Goal: Task Accomplishment & Management: Manage account settings

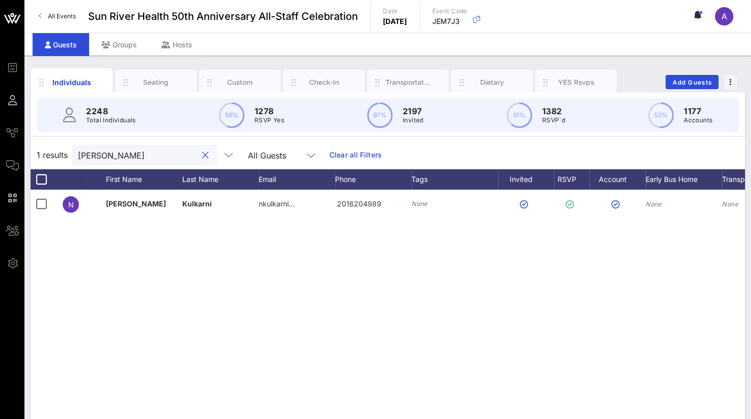
scroll to position [0, 79]
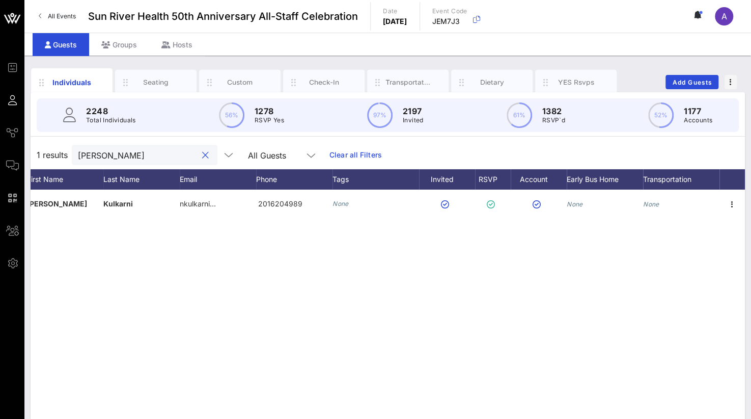
drag, startPoint x: 115, startPoint y: 156, endPoint x: 36, endPoint y: 158, distance: 79.4
click at [36, 158] on div "1 results [PERSON_NAME] All Guests Clear all Filters" at bounding box center [388, 155] width 714 height 29
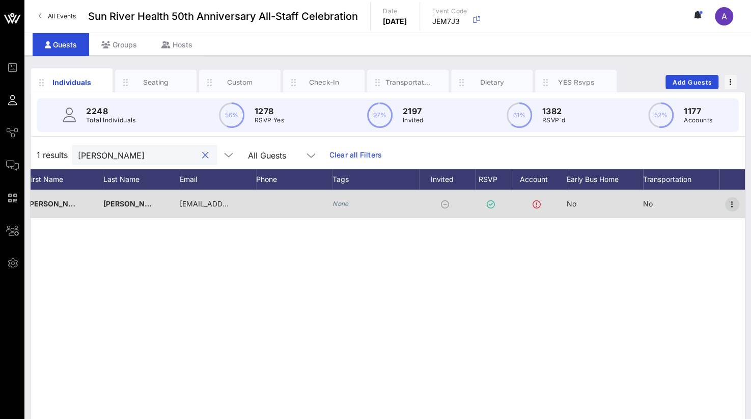
type input "[PERSON_NAME]"
click at [736, 202] on icon "button" at bounding box center [732, 204] width 12 height 12
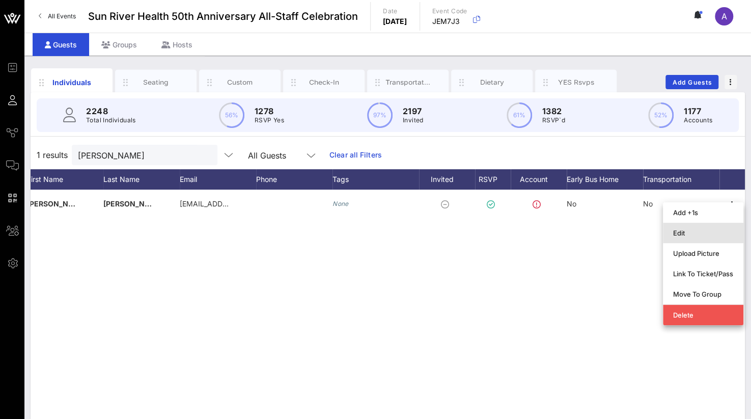
click at [696, 235] on div "Edit" at bounding box center [703, 233] width 60 height 8
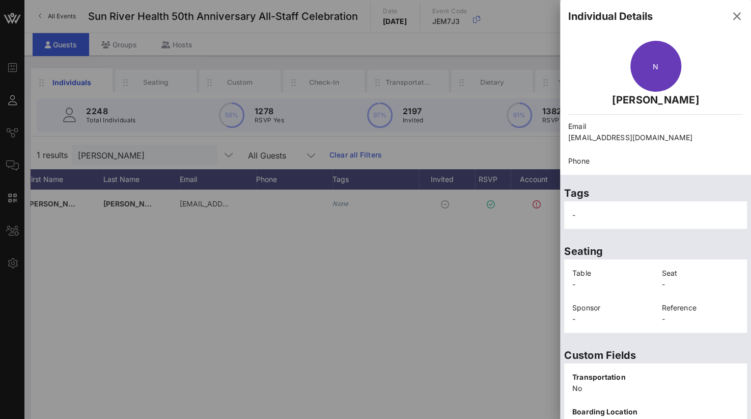
click at [236, 281] on div at bounding box center [375, 209] width 751 height 419
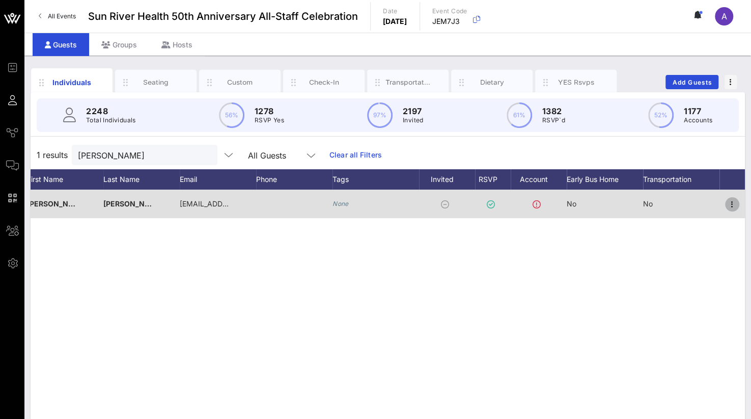
click at [733, 204] on icon "button" at bounding box center [732, 204] width 12 height 12
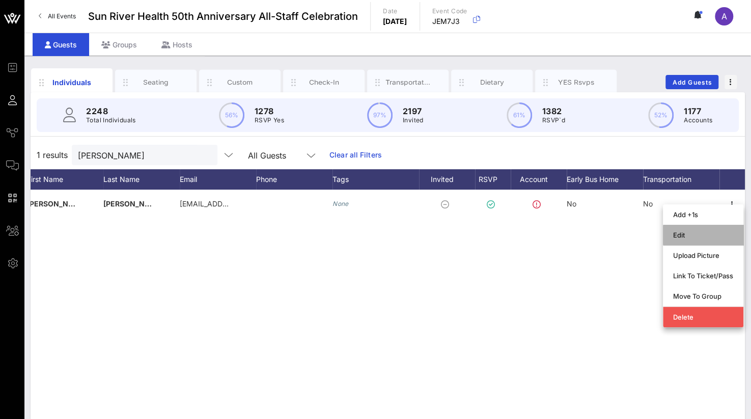
click at [683, 233] on div "Edit" at bounding box center [703, 235] width 60 height 8
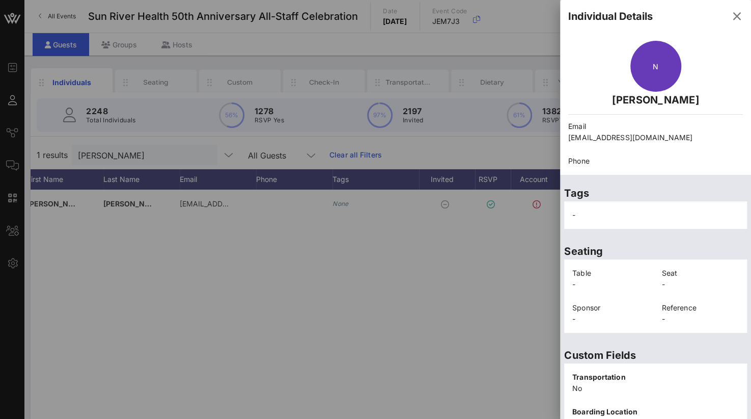
scroll to position [212, 0]
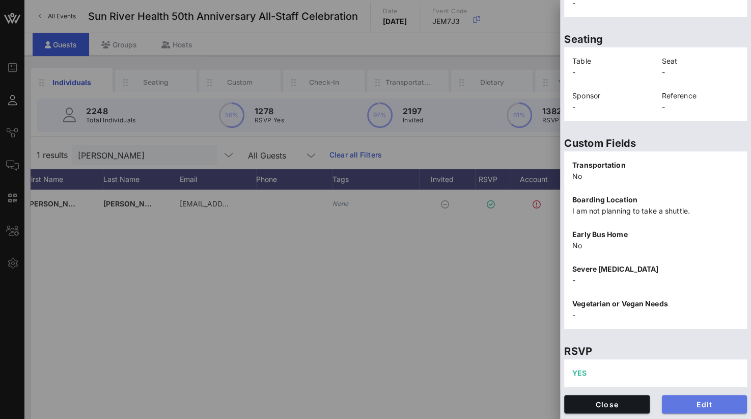
drag, startPoint x: 686, startPoint y: 402, endPoint x: 680, endPoint y: 402, distance: 6.6
click at [680, 402] on span "Edit" at bounding box center [704, 404] width 69 height 9
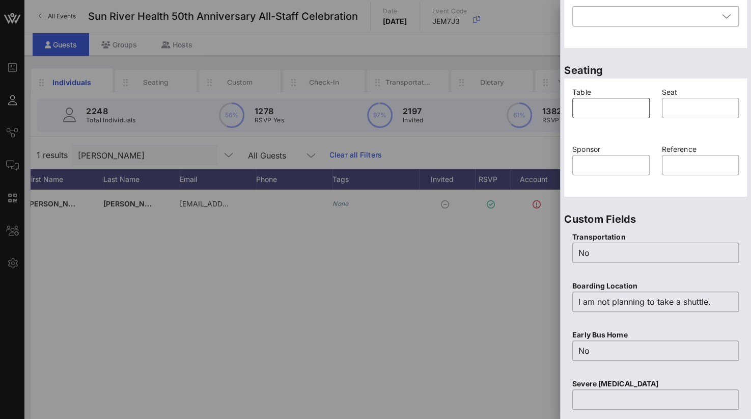
scroll to position [8, 0]
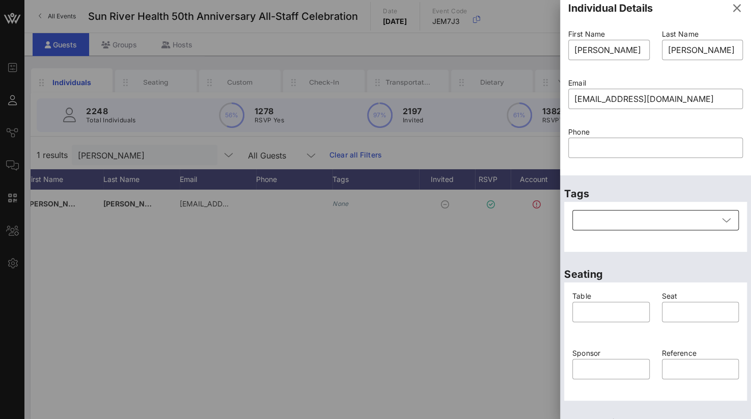
click at [604, 223] on div at bounding box center [648, 220] width 140 height 20
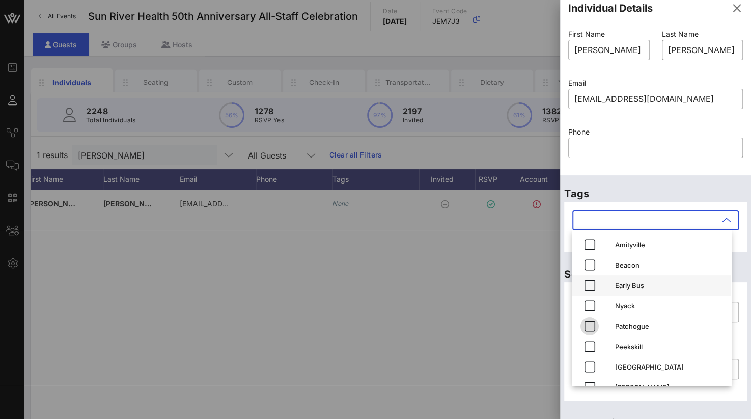
drag, startPoint x: 590, startPoint y: 319, endPoint x: 617, endPoint y: 286, distance: 42.7
click at [591, 320] on icon "button" at bounding box center [590, 326] width 12 height 12
click at [679, 179] on div "Tags ​ Patchogue" at bounding box center [655, 215] width 191 height 80
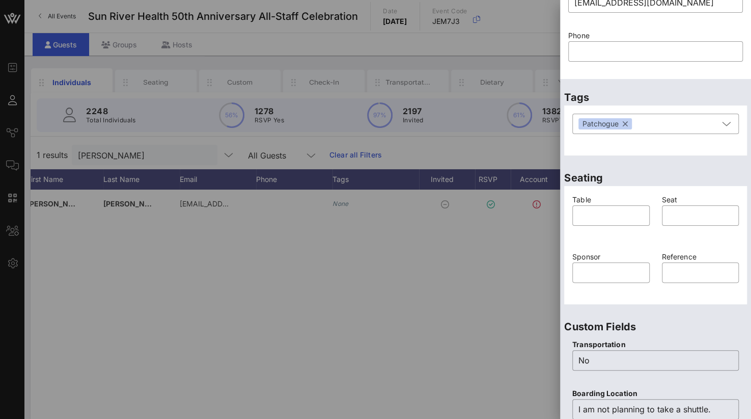
scroll to position [212, 0]
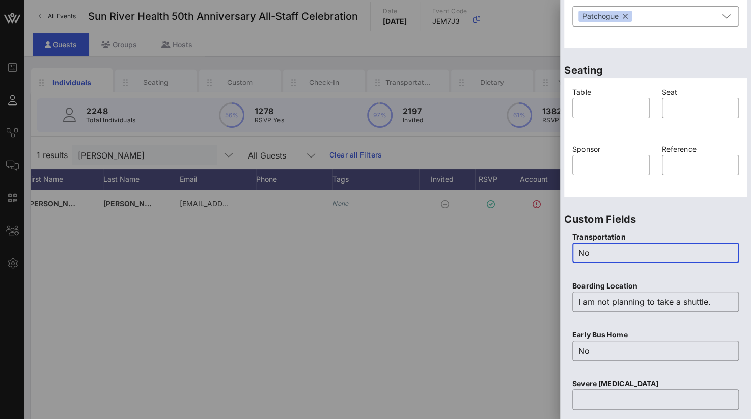
drag, startPoint x: 608, startPoint y: 254, endPoint x: 569, endPoint y: 253, distance: 39.2
click at [569, 253] on div "Transportation ​ No" at bounding box center [655, 253] width 179 height 49
type input "Yes"
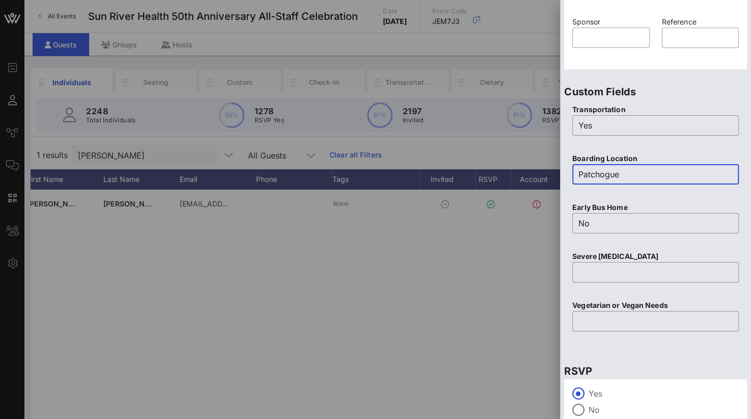
scroll to position [404, 0]
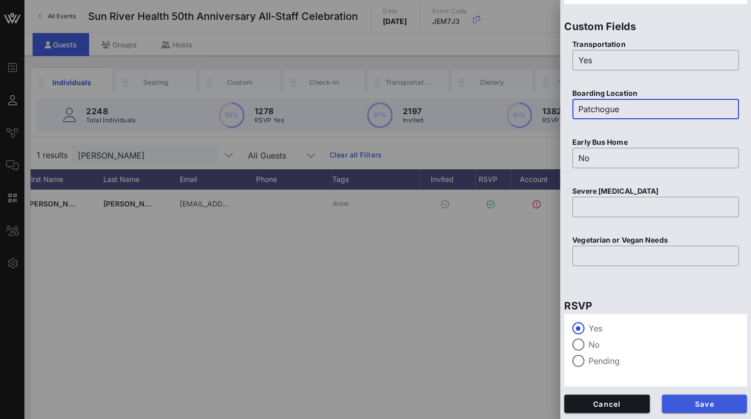
type input "Patchogue"
click at [689, 399] on button "Save" at bounding box center [705, 403] width 86 height 18
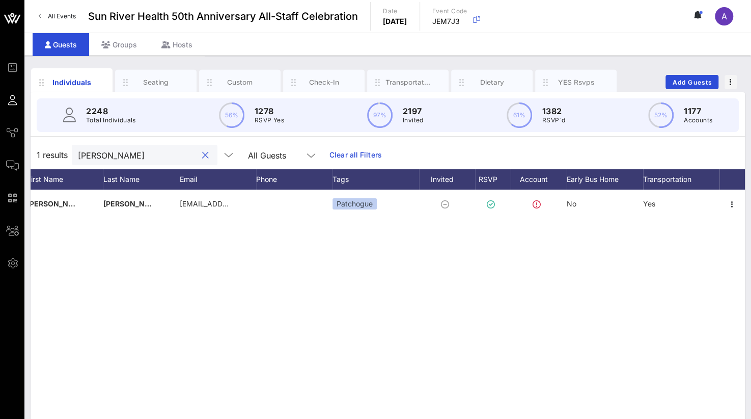
drag, startPoint x: 127, startPoint y: 153, endPoint x: 38, endPoint y: 152, distance: 89.1
click at [38, 152] on div "1 results [PERSON_NAME] cast All Guests Clear all Filters" at bounding box center [388, 155] width 714 height 29
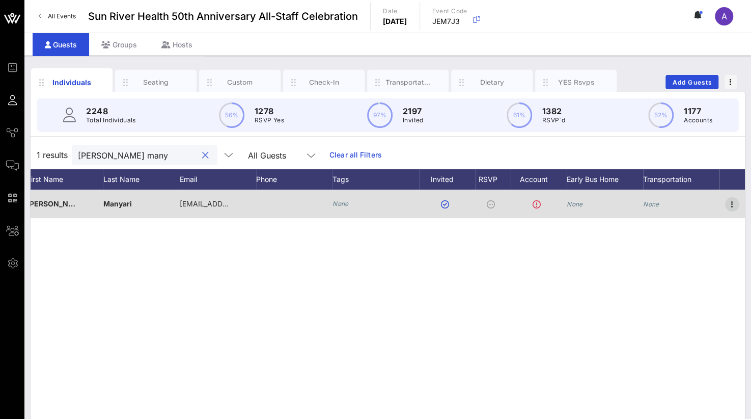
type input "[PERSON_NAME] many"
click at [732, 203] on icon "button" at bounding box center [732, 204] width 12 height 12
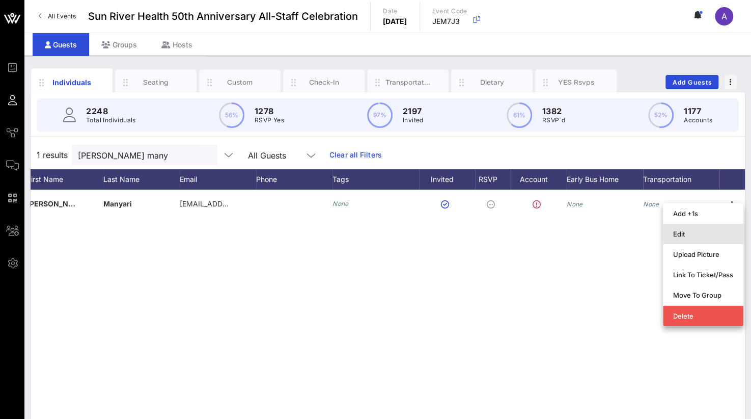
click at [680, 236] on div "Edit" at bounding box center [703, 234] width 60 height 8
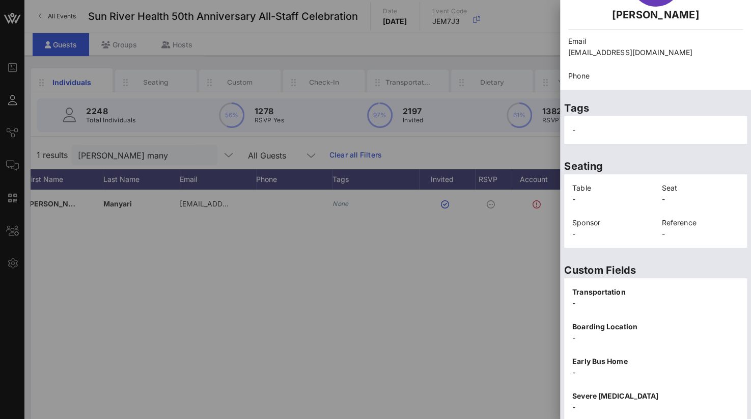
scroll to position [212, 0]
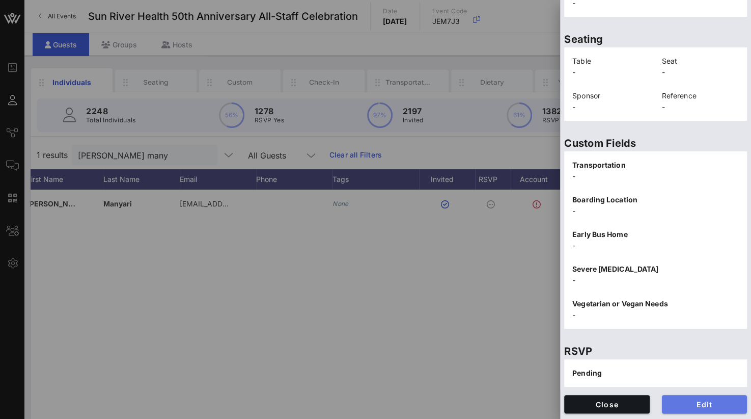
click at [702, 408] on button "Edit" at bounding box center [705, 404] width 86 height 18
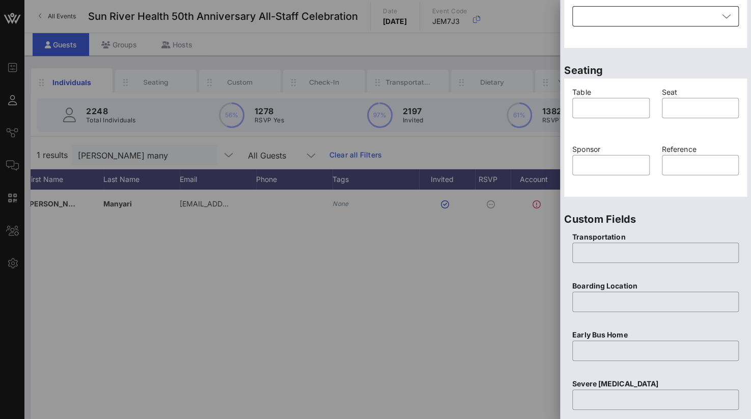
click at [615, 16] on div at bounding box center [648, 16] width 140 height 20
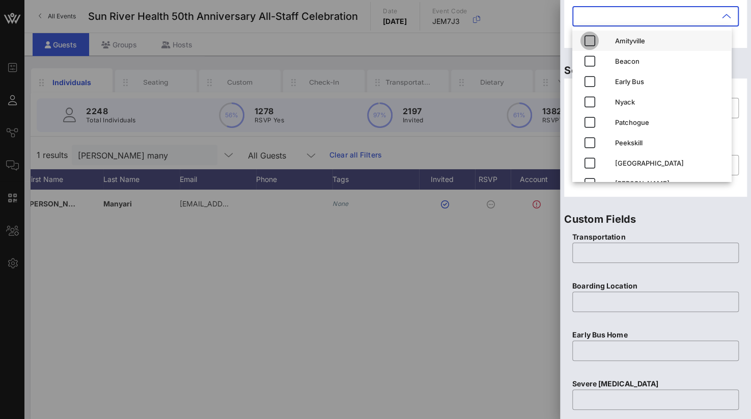
click at [592, 38] on icon "button" at bounding box center [590, 41] width 12 height 12
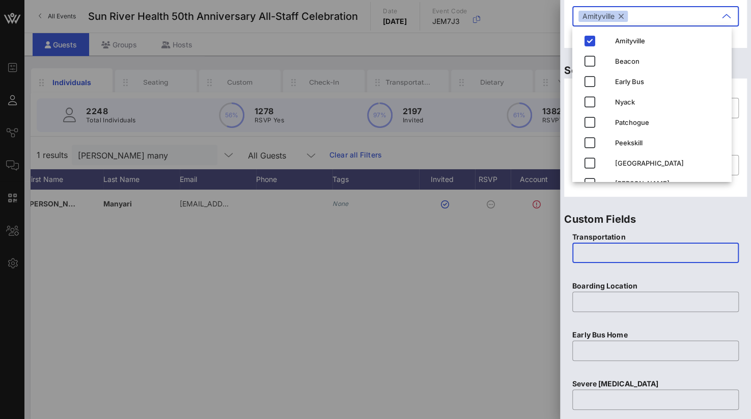
click at [616, 252] on input "text" at bounding box center [655, 252] width 154 height 16
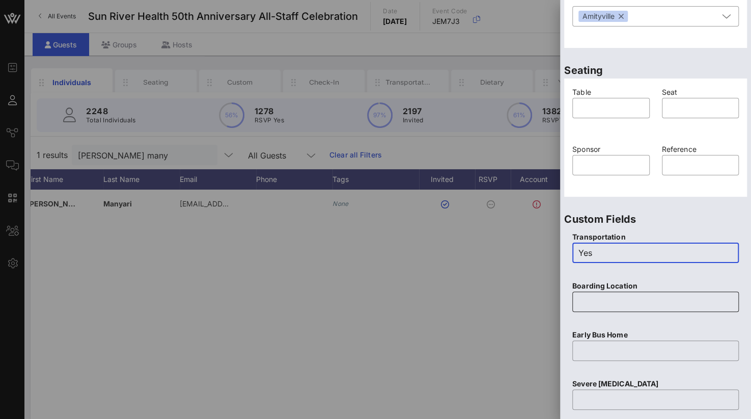
type input "Yes"
click at [601, 309] on div at bounding box center [655, 301] width 154 height 20
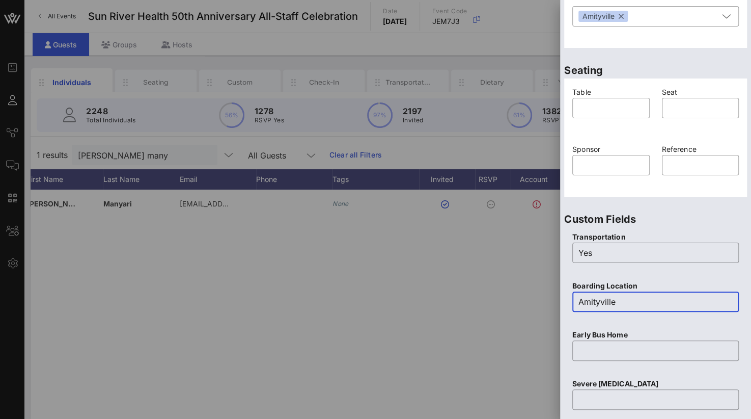
type input "Amityville"
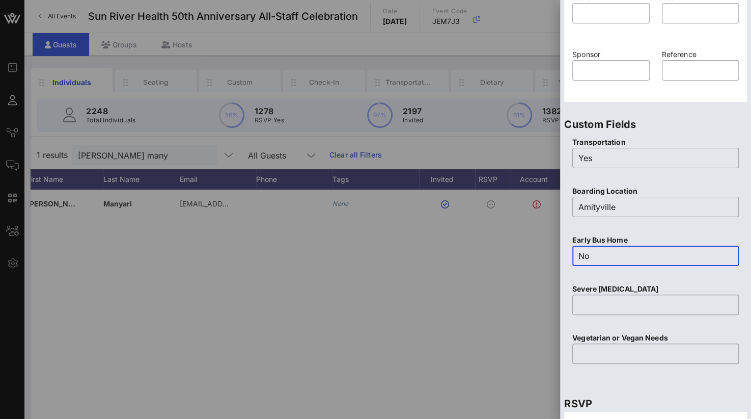
scroll to position [404, 0]
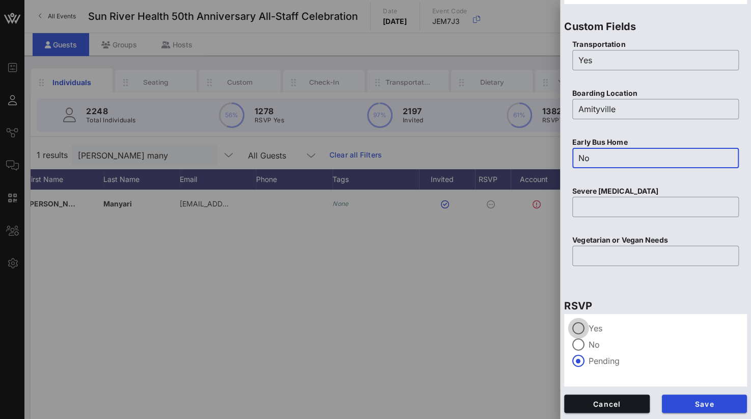
type input "No"
click at [573, 329] on div at bounding box center [578, 327] width 17 height 17
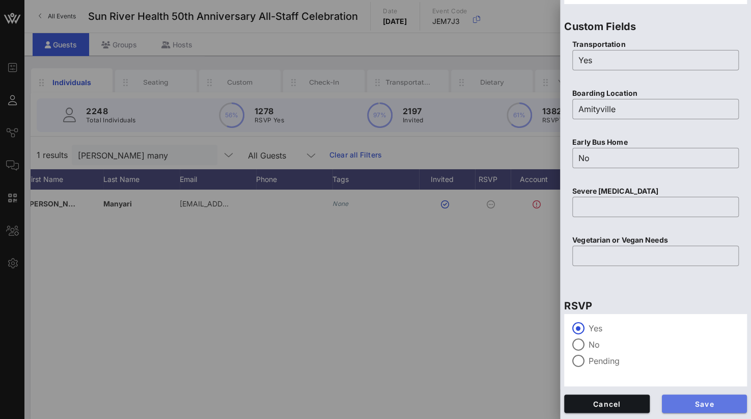
click at [686, 405] on span "Save" at bounding box center [704, 403] width 69 height 9
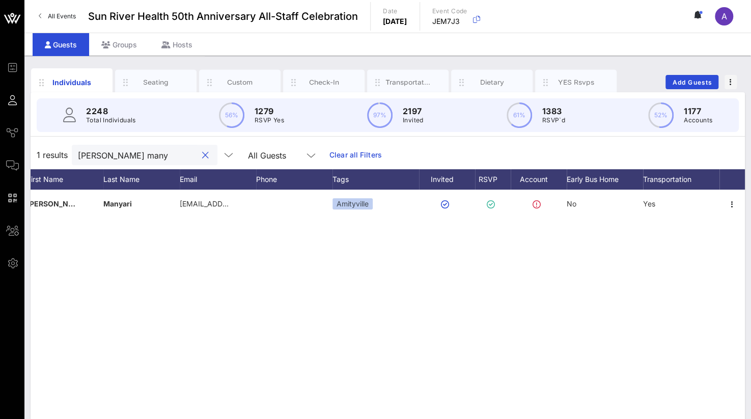
drag, startPoint x: 147, startPoint y: 158, endPoint x: -4, endPoint y: 169, distance: 151.6
click at [0, 169] on html "Event Builder Guests Journeys Comms QR Scanner Team Settings Sun River Health 5…" at bounding box center [375, 209] width 751 height 419
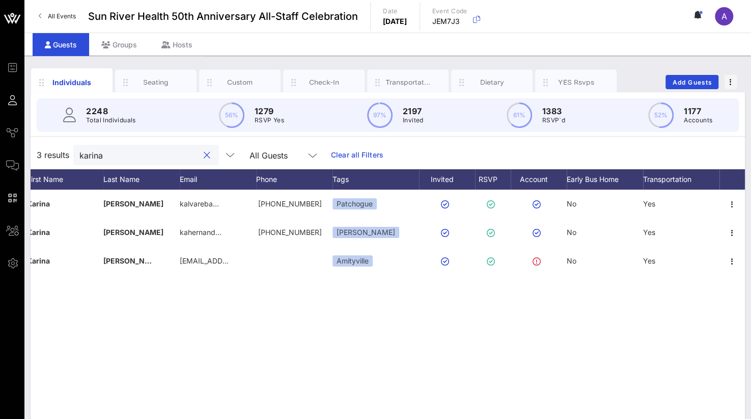
type input "karina"
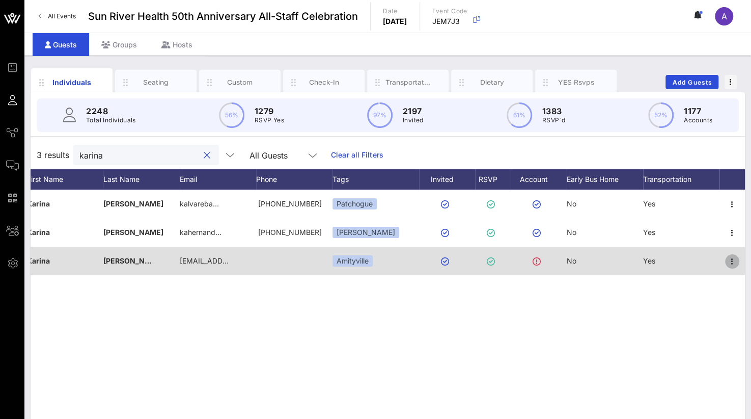
click at [732, 260] on icon "button" at bounding box center [732, 261] width 12 height 12
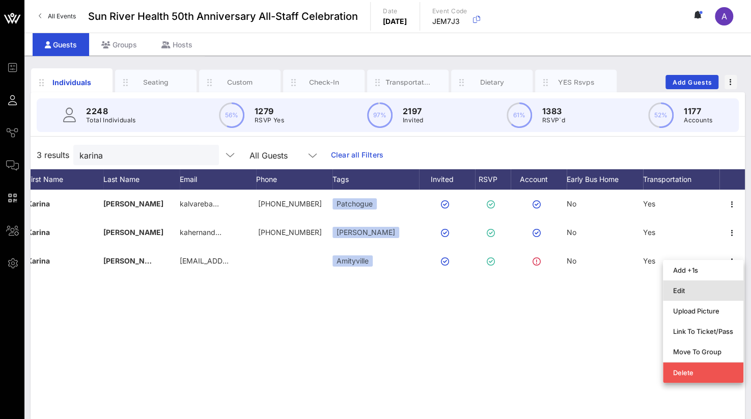
click at [688, 286] on div "Edit" at bounding box center [703, 290] width 60 height 8
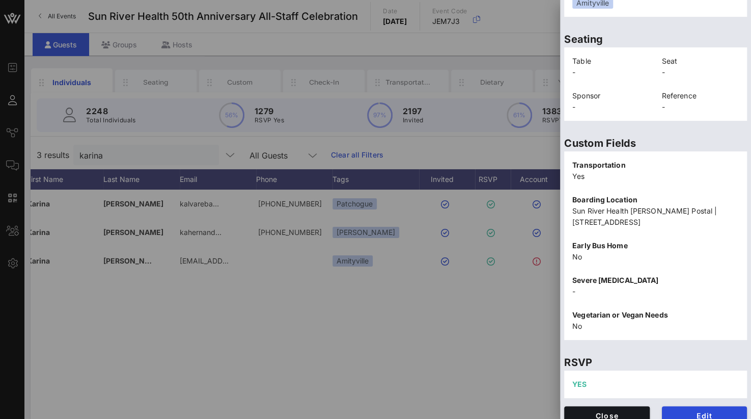
scroll to position [223, 0]
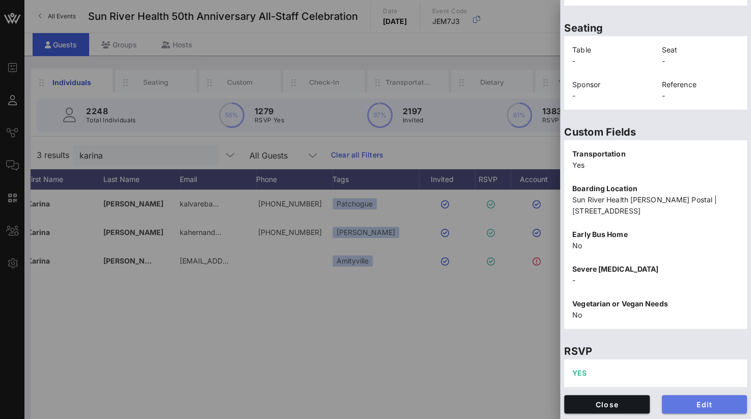
click at [703, 397] on button "Edit" at bounding box center [705, 404] width 86 height 18
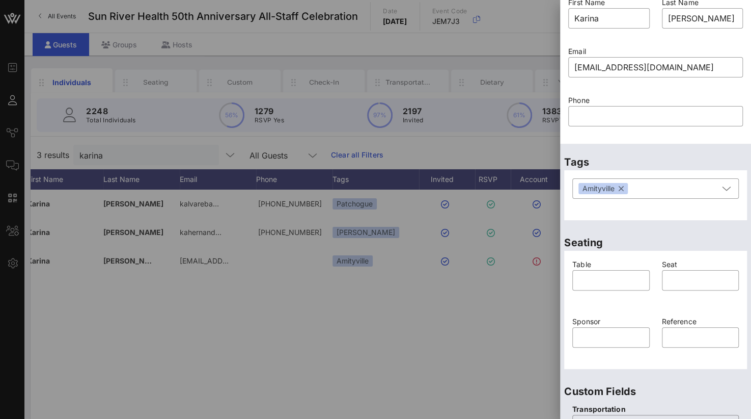
scroll to position [0, 0]
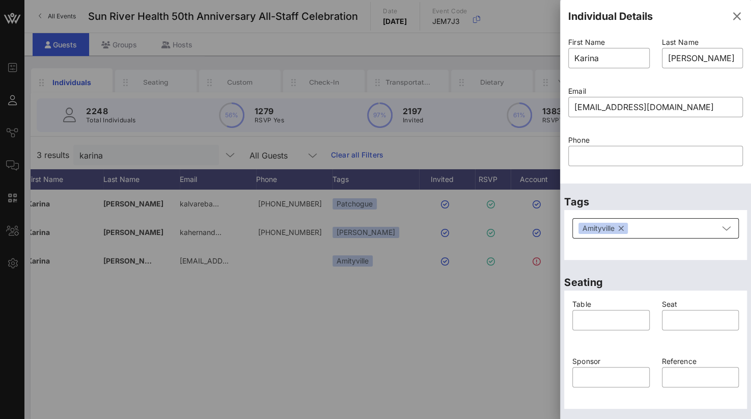
click at [622, 229] on button "button" at bounding box center [621, 228] width 5 height 11
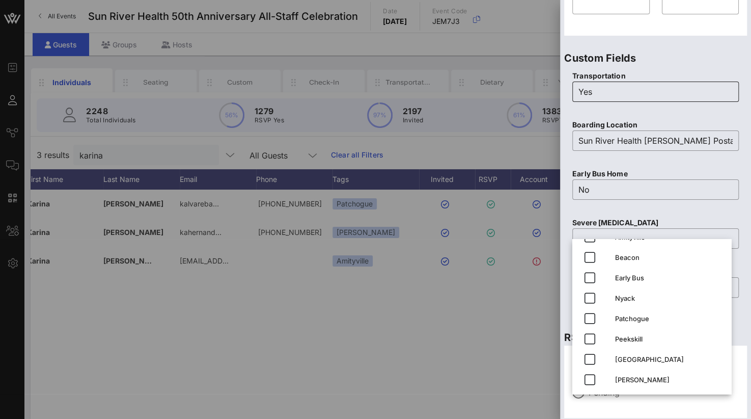
scroll to position [404, 0]
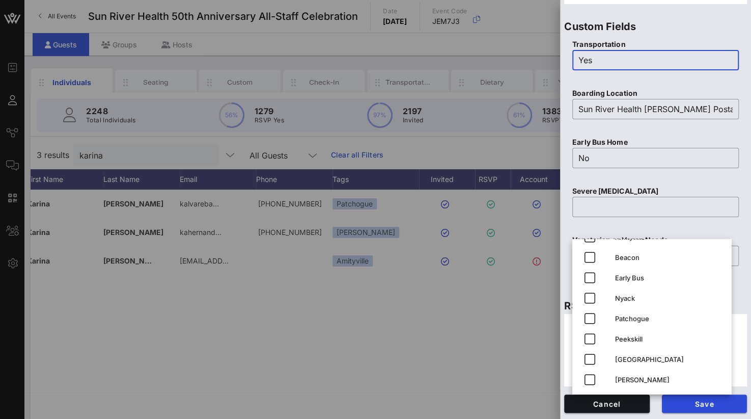
drag, startPoint x: 636, startPoint y: 65, endPoint x: 459, endPoint y: 56, distance: 177.4
click at [459, 56] on div "Event Builder Guests Journeys Comms QR Scanner Team Settings Sun River Health 5…" at bounding box center [375, 252] width 751 height 505
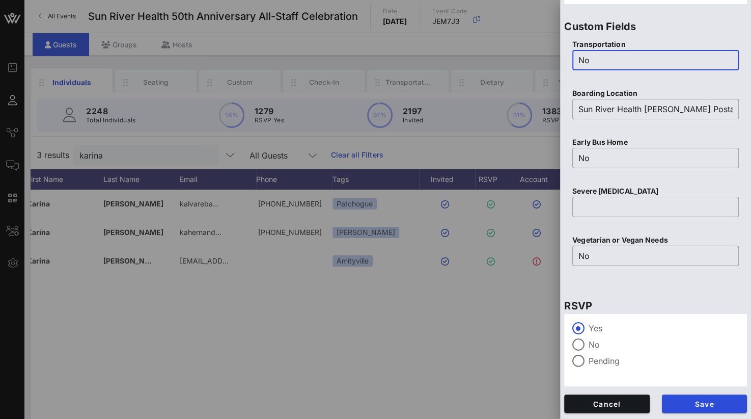
type input "No"
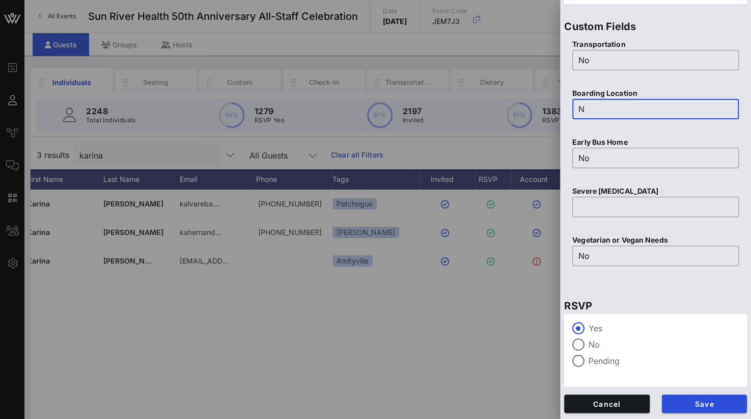
scroll to position [0, 0]
type input "No"
click at [597, 342] on label "No" at bounding box center [664, 344] width 150 height 10
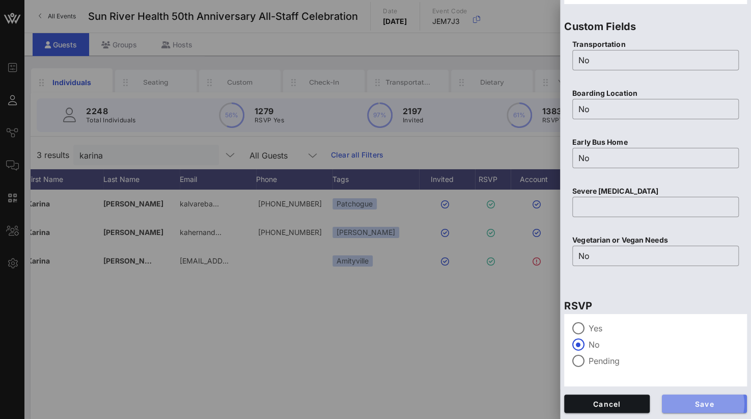
click at [684, 399] on button "Save" at bounding box center [705, 403] width 86 height 18
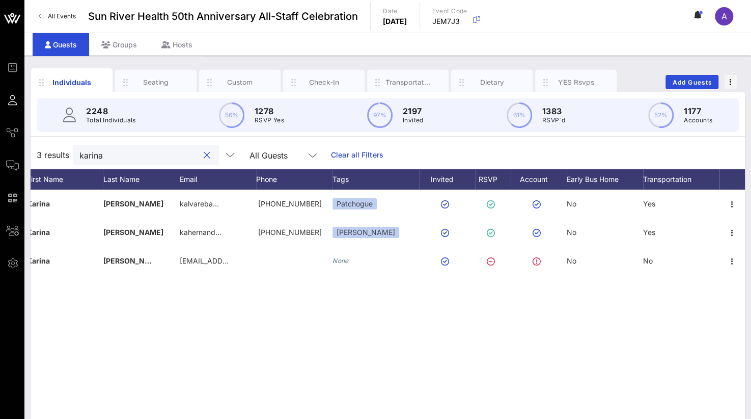
drag, startPoint x: 111, startPoint y: 159, endPoint x: 35, endPoint y: 167, distance: 76.7
click at [35, 167] on div "3 results [PERSON_NAME] All Guests Clear all Filters" at bounding box center [388, 155] width 714 height 29
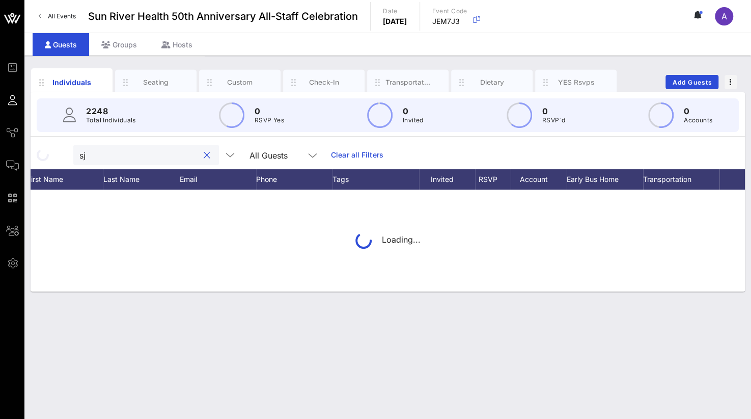
type input "s"
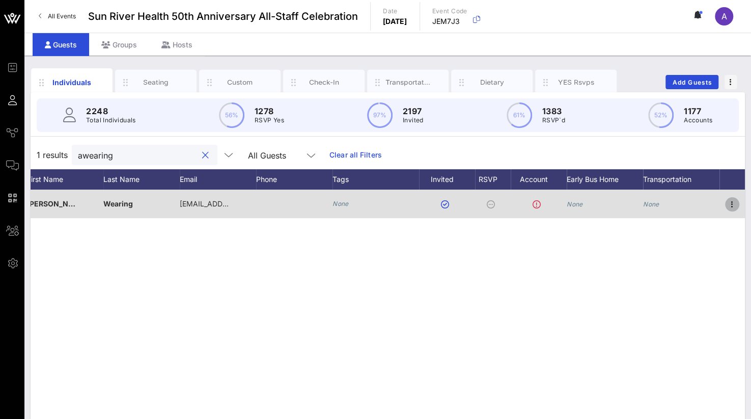
click at [733, 206] on icon "button" at bounding box center [732, 204] width 12 height 12
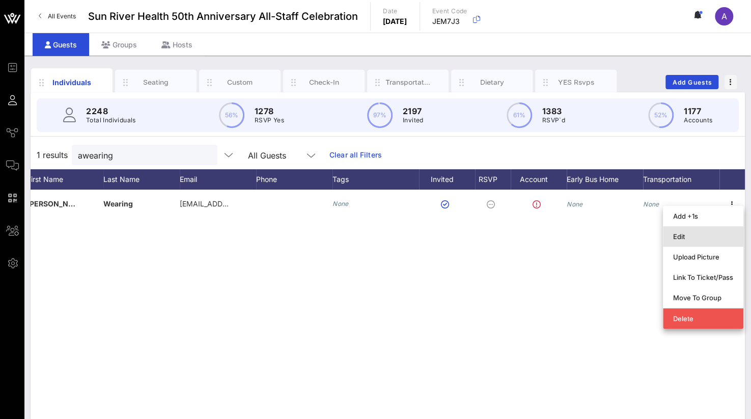
click at [679, 233] on div "Edit" at bounding box center [703, 236] width 60 height 8
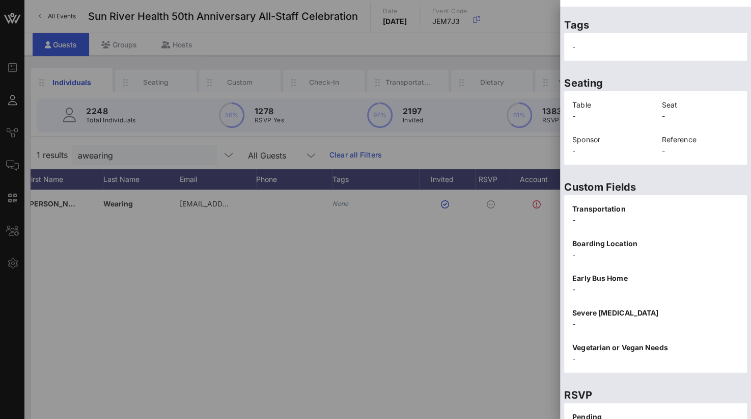
scroll to position [212, 0]
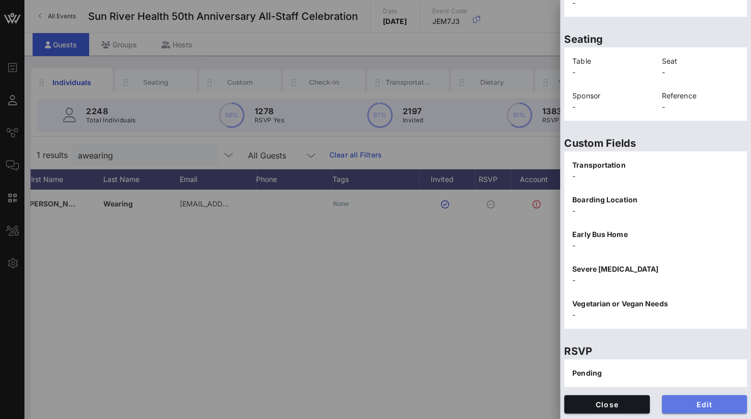
click at [703, 398] on button "Edit" at bounding box center [705, 404] width 86 height 18
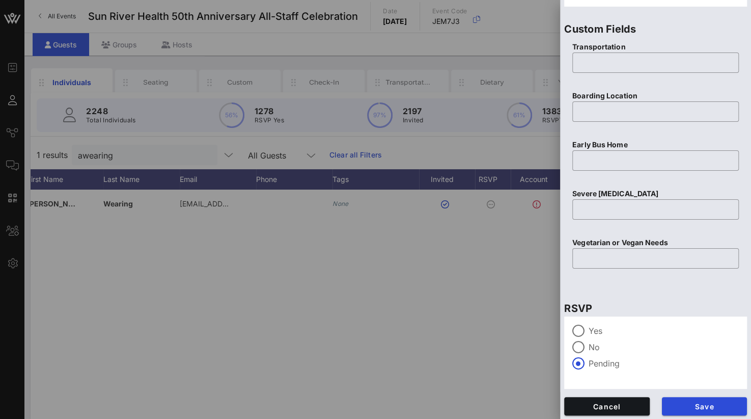
scroll to position [404, 0]
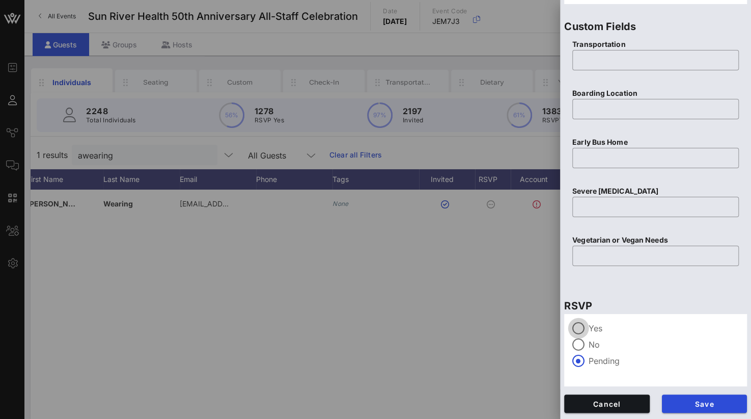
click at [585, 324] on div at bounding box center [578, 327] width 17 height 17
click at [684, 405] on span "Save" at bounding box center [704, 403] width 69 height 9
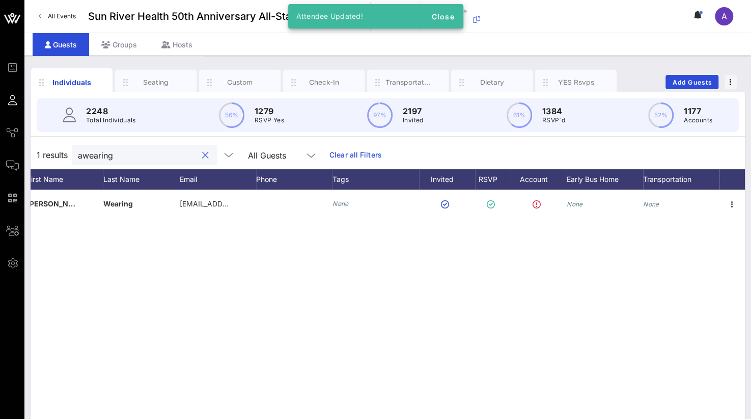
drag, startPoint x: 124, startPoint y: 157, endPoint x: 51, endPoint y: 157, distance: 72.8
click at [51, 157] on div "1 results awearing All Guests Clear all Filters" at bounding box center [388, 155] width 714 height 29
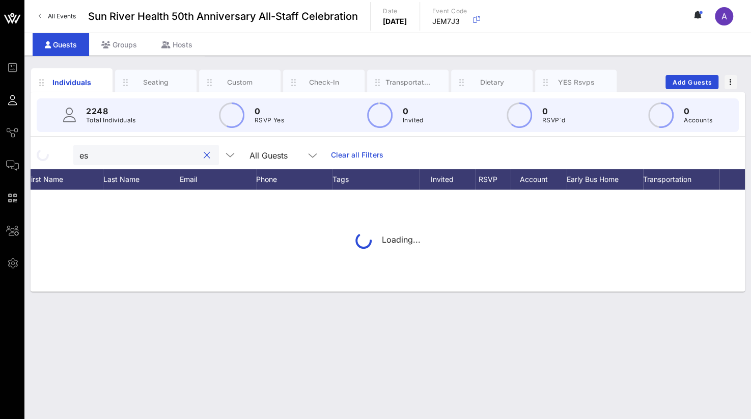
type input "e"
type input "l"
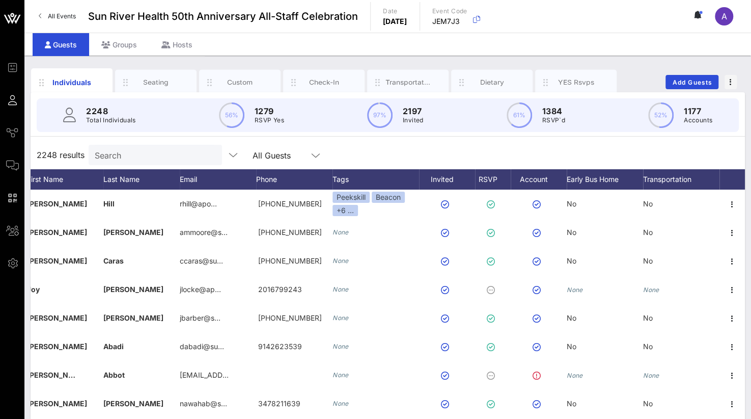
click at [124, 151] on input "Search" at bounding box center [154, 154] width 119 height 13
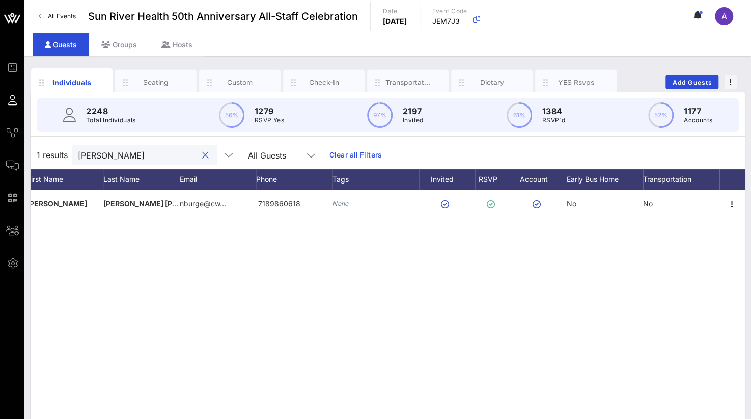
drag, startPoint x: 111, startPoint y: 155, endPoint x: 61, endPoint y: 153, distance: 49.9
click at [61, 153] on div "1 results [PERSON_NAME] l All Guests Clear all Filters" at bounding box center [388, 155] width 714 height 29
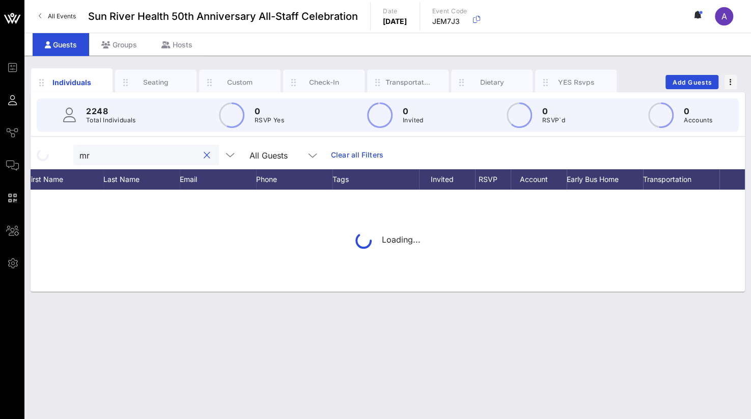
type input "m"
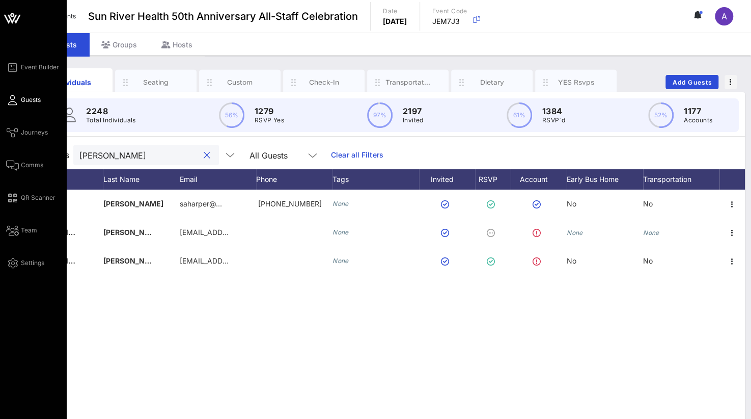
drag, startPoint x: 108, startPoint y: 155, endPoint x: 15, endPoint y: 155, distance: 93.2
click at [15, 155] on div "Event Builder Guests Journeys Comms QR Scanner Team Settings Sun River Health 5…" at bounding box center [375, 252] width 751 height 505
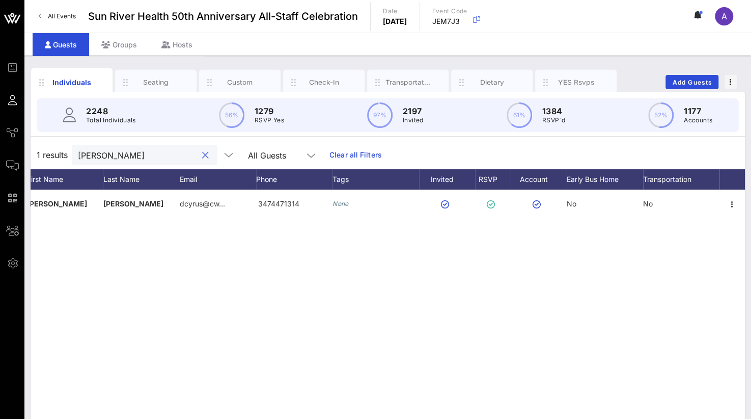
drag, startPoint x: 126, startPoint y: 158, endPoint x: 48, endPoint y: 153, distance: 78.6
click at [48, 153] on div "1 results [PERSON_NAME] c All Guests Clear all Filters" at bounding box center [388, 155] width 714 height 29
drag, startPoint x: 104, startPoint y: 151, endPoint x: 69, endPoint y: 153, distance: 34.7
click at [69, 153] on div "1 results rockl All Guests Clear all Filters" at bounding box center [388, 155] width 714 height 29
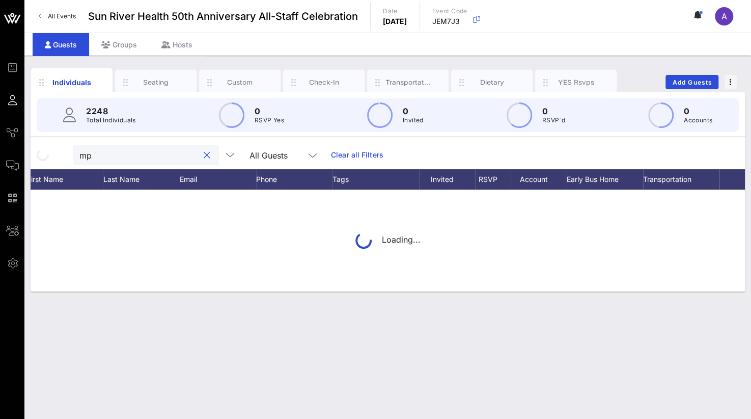
type input "m"
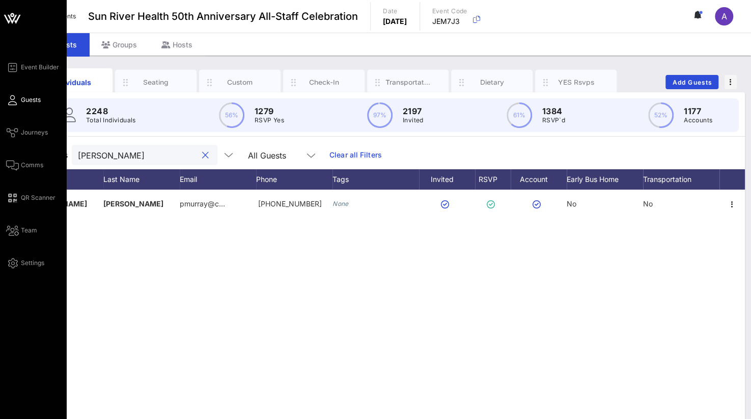
drag, startPoint x: 112, startPoint y: 156, endPoint x: 20, endPoint y: 147, distance: 92.6
click at [20, 147] on div "Event Builder Guests Journeys Comms QR Scanner Team Settings Sun River Health 5…" at bounding box center [375, 252] width 751 height 505
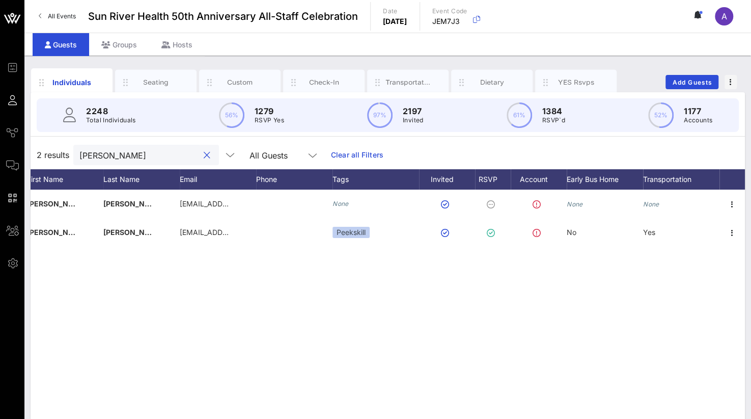
drag, startPoint x: 128, startPoint y: 157, endPoint x: 64, endPoint y: 149, distance: 65.2
click at [64, 149] on div "2 results [PERSON_NAME] All Guests Clear all Filters" at bounding box center [388, 155] width 714 height 29
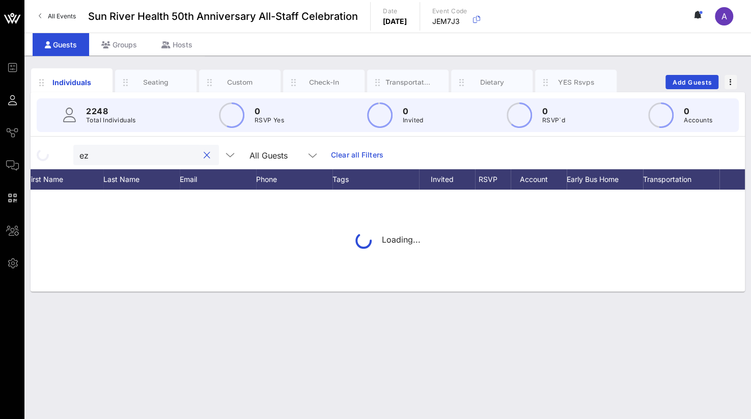
type input "e"
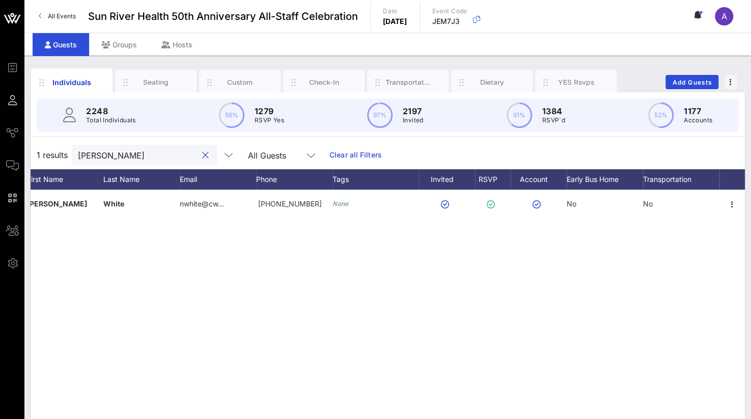
drag, startPoint x: 134, startPoint y: 156, endPoint x: 38, endPoint y: 153, distance: 96.8
click at [38, 153] on div "1 results [PERSON_NAME] All Guests Clear all Filters" at bounding box center [388, 155] width 714 height 29
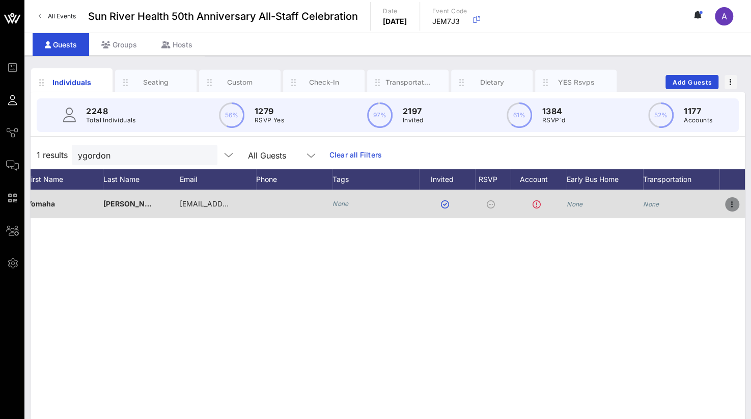
click at [733, 204] on icon "button" at bounding box center [732, 204] width 12 height 12
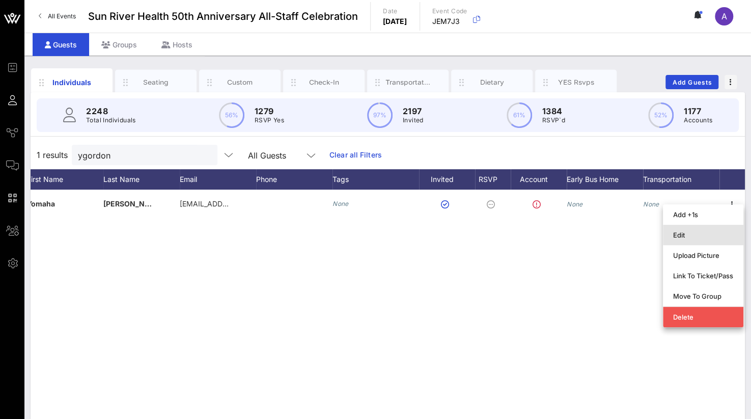
click at [687, 235] on div "Edit" at bounding box center [703, 235] width 60 height 8
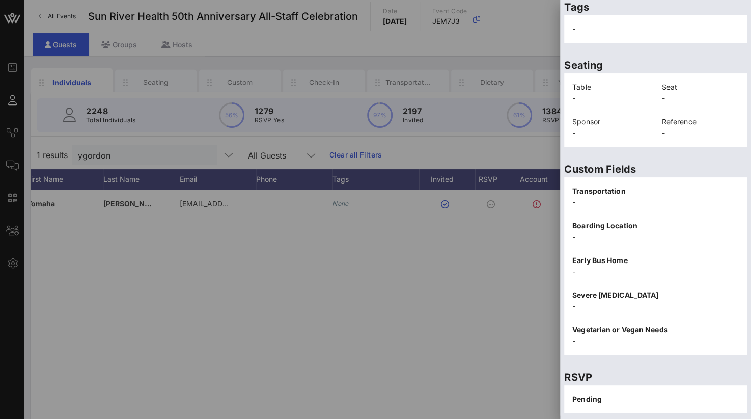
scroll to position [212, 0]
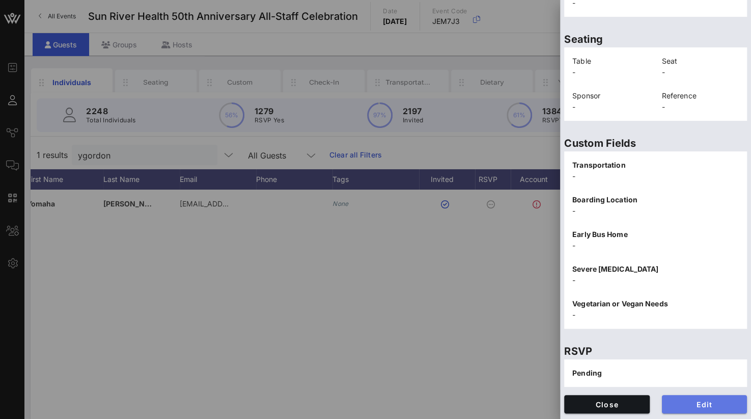
click at [688, 405] on span "Edit" at bounding box center [704, 404] width 69 height 9
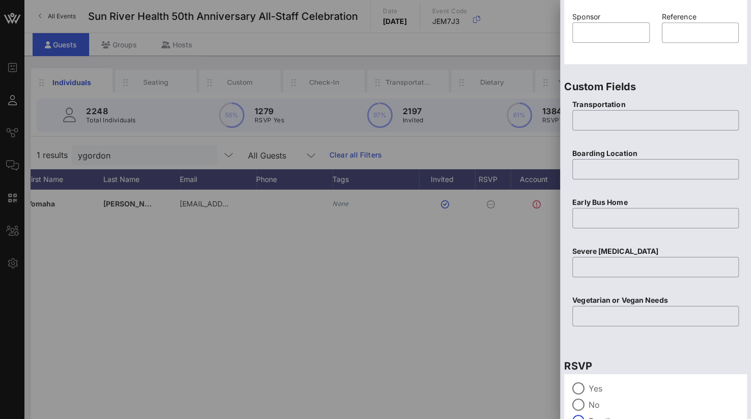
scroll to position [404, 0]
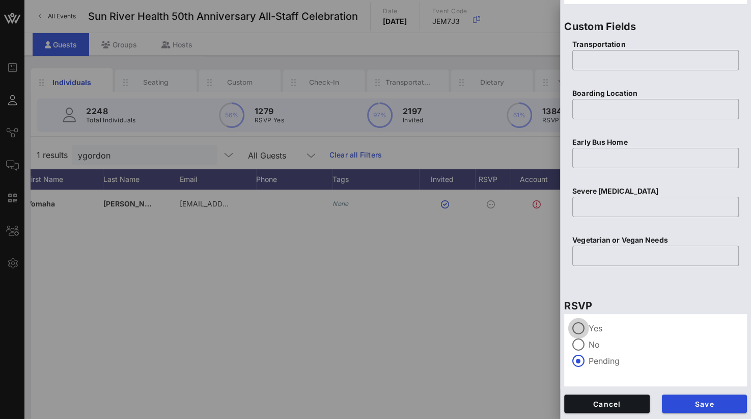
click at [580, 325] on div at bounding box center [578, 327] width 17 height 17
click at [684, 405] on span "Save" at bounding box center [704, 403] width 69 height 9
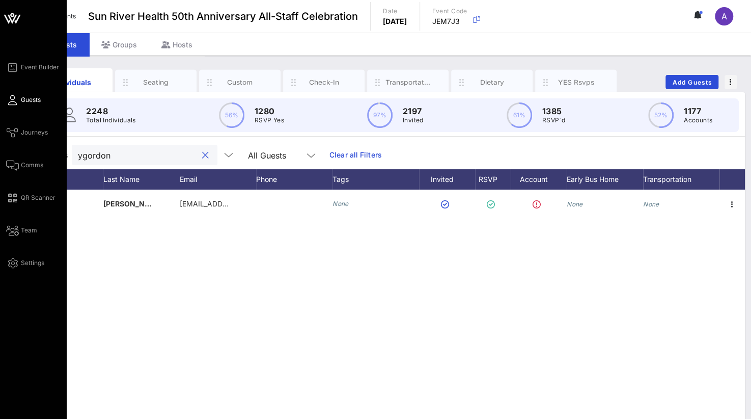
drag, startPoint x: 30, startPoint y: 150, endPoint x: 20, endPoint y: 149, distance: 9.8
click at [20, 149] on div "Event Builder Guests Journeys Comms QR Scanner Team Settings Sun River Health 5…" at bounding box center [375, 252] width 751 height 505
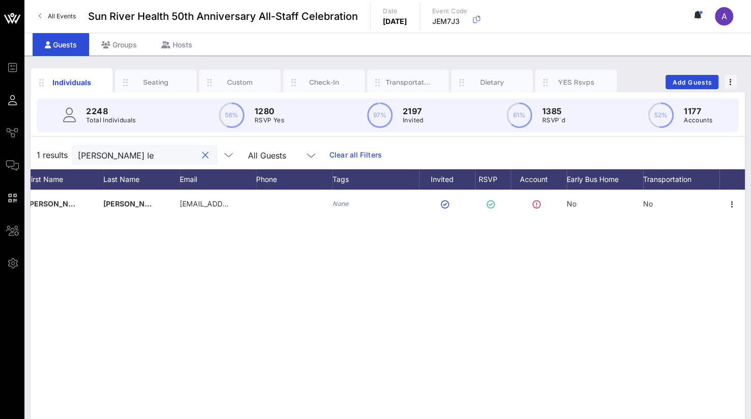
drag, startPoint x: 109, startPoint y: 155, endPoint x: 72, endPoint y: 152, distance: 36.8
click at [72, 152] on div "[PERSON_NAME] le" at bounding box center [145, 155] width 146 height 20
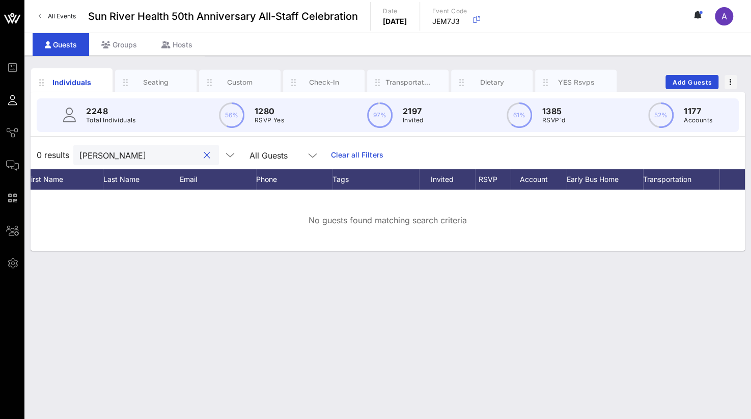
drag, startPoint x: 135, startPoint y: 153, endPoint x: 25, endPoint y: 149, distance: 110.0
click at [25, 149] on div "Individuals Seating Custom Check-In Transportation Dietary YES Rsvps Add Guests…" at bounding box center [387, 237] width 727 height 363
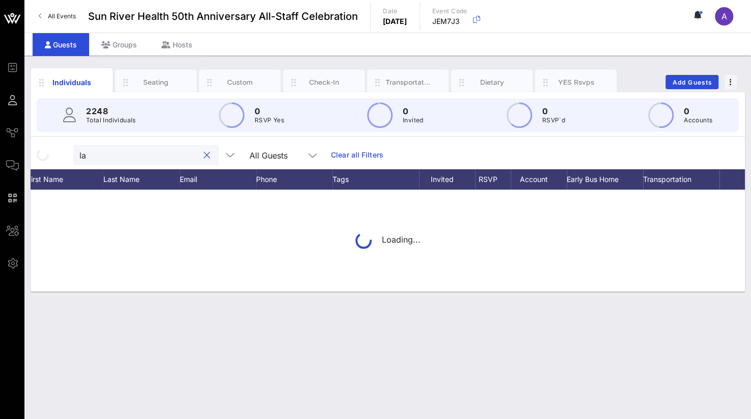
type input "l"
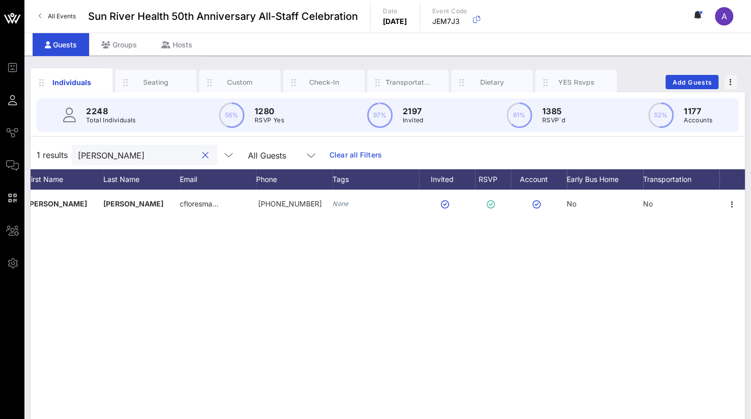
drag, startPoint x: 125, startPoint y: 157, endPoint x: 67, endPoint y: 153, distance: 58.2
click at [67, 153] on div "1 results [PERSON_NAME] All Guests Clear all Filters" at bounding box center [388, 155] width 714 height 29
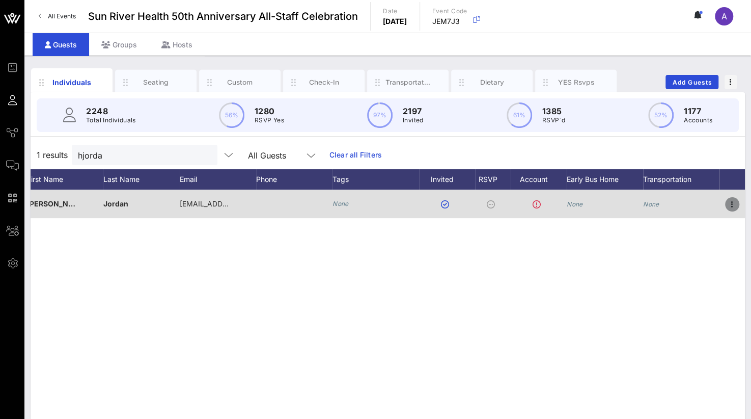
click at [735, 207] on icon "button" at bounding box center [732, 204] width 12 height 12
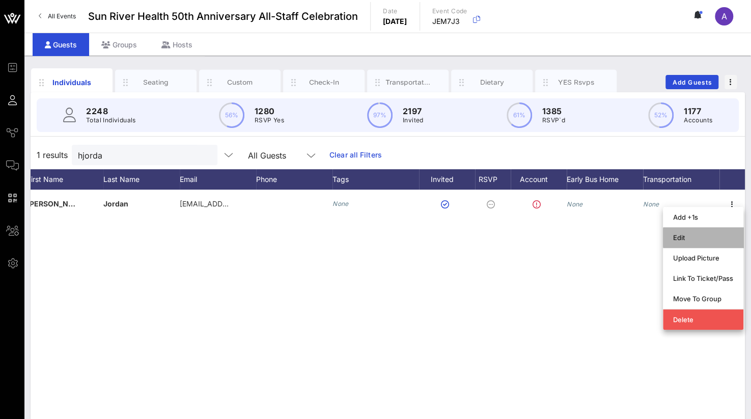
click at [683, 239] on div "Edit" at bounding box center [703, 237] width 60 height 8
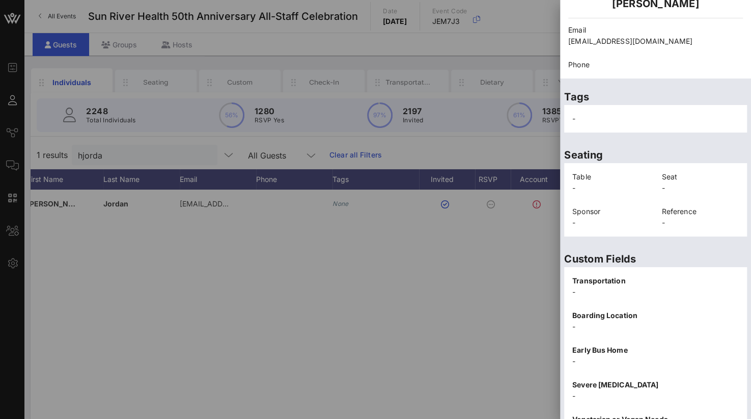
scroll to position [212, 0]
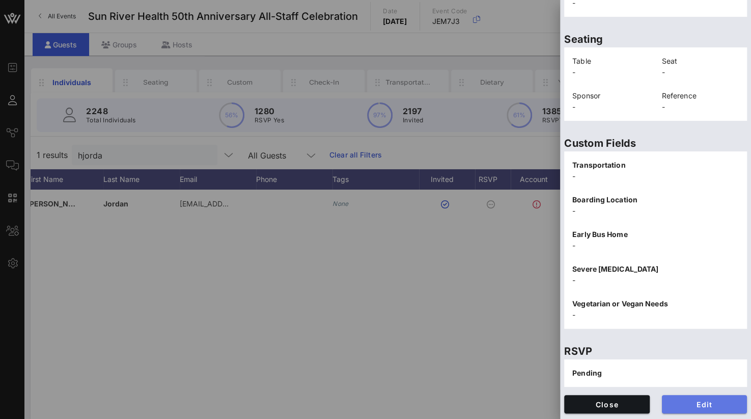
click at [703, 400] on span "Edit" at bounding box center [704, 404] width 69 height 9
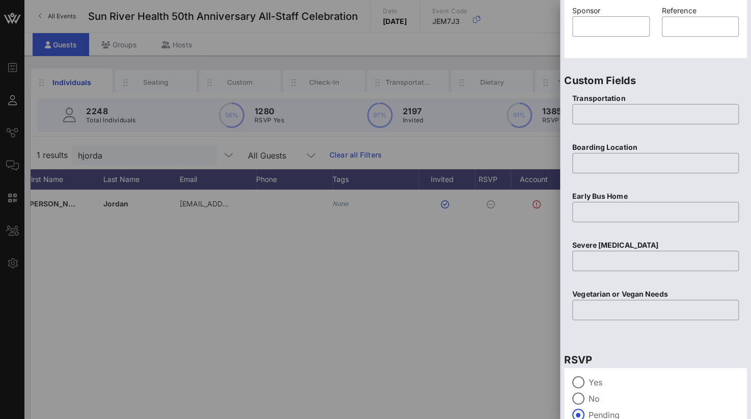
scroll to position [404, 0]
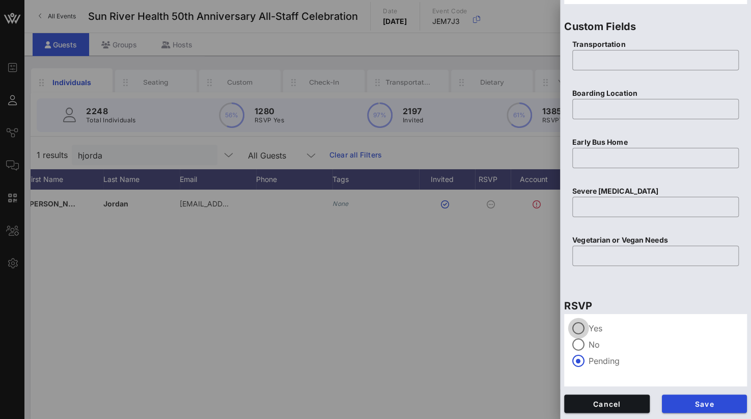
click at [575, 324] on div at bounding box center [578, 327] width 17 height 17
click at [688, 402] on span "Save" at bounding box center [704, 403] width 69 height 9
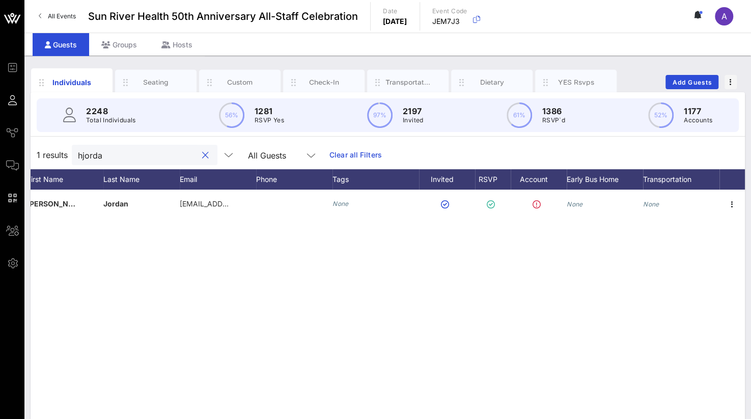
drag, startPoint x: 108, startPoint y: 152, endPoint x: 35, endPoint y: 154, distance: 72.8
click at [35, 154] on div "1 results hjorda All Guests Clear all Filters" at bounding box center [388, 155] width 714 height 29
drag, startPoint x: 115, startPoint y: 159, endPoint x: 60, endPoint y: 153, distance: 55.8
click at [60, 153] on div "1 results [PERSON_NAME] h All Guests Clear all Filters" at bounding box center [388, 155] width 714 height 29
drag, startPoint x: 125, startPoint y: 158, endPoint x: 44, endPoint y: 156, distance: 81.5
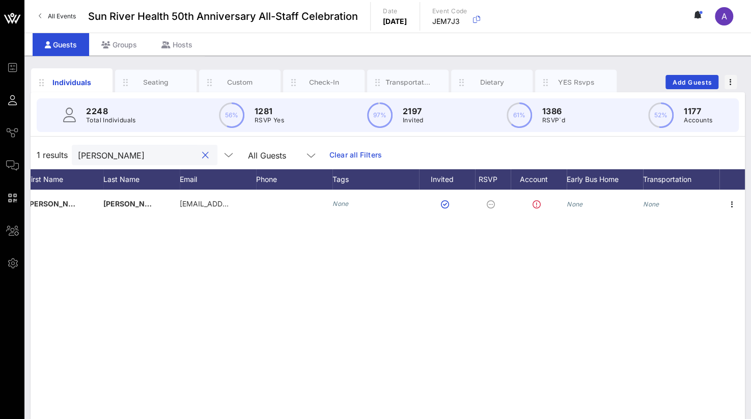
click at [44, 156] on div "1 results [PERSON_NAME] All Guests Clear all Filters" at bounding box center [388, 155] width 714 height 29
drag, startPoint x: 104, startPoint y: 154, endPoint x: 46, endPoint y: 153, distance: 57.5
click at [46, 153] on div "1 results mtous All Guests Clear all Filters" at bounding box center [388, 155] width 714 height 29
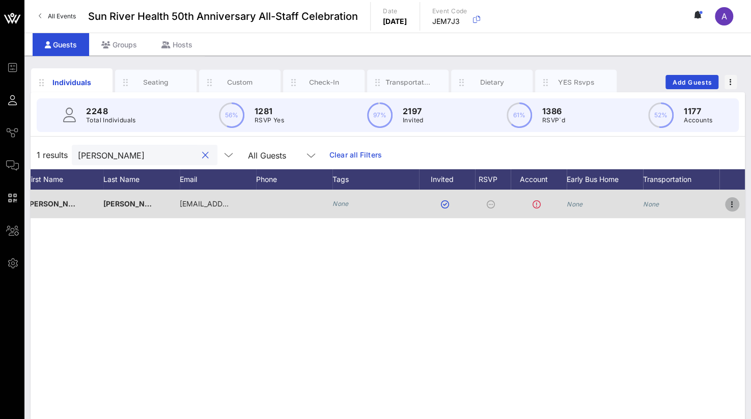
click at [731, 204] on icon "button" at bounding box center [732, 204] width 12 height 12
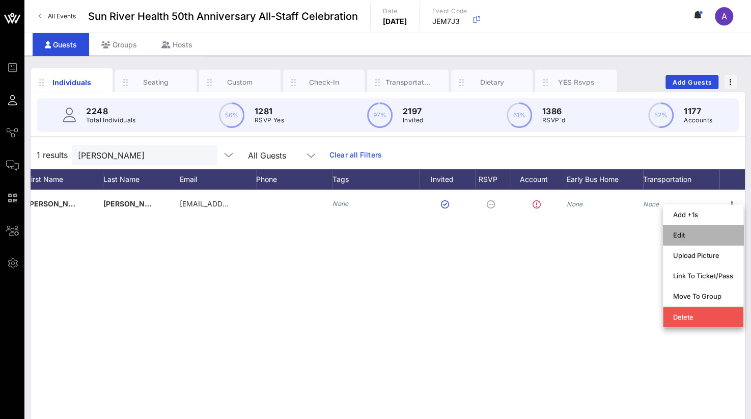
click at [701, 232] on div "Edit" at bounding box center [703, 235] width 60 height 8
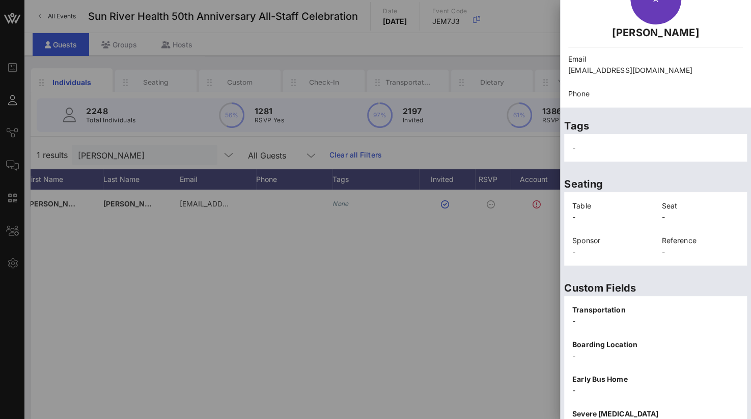
scroll to position [212, 0]
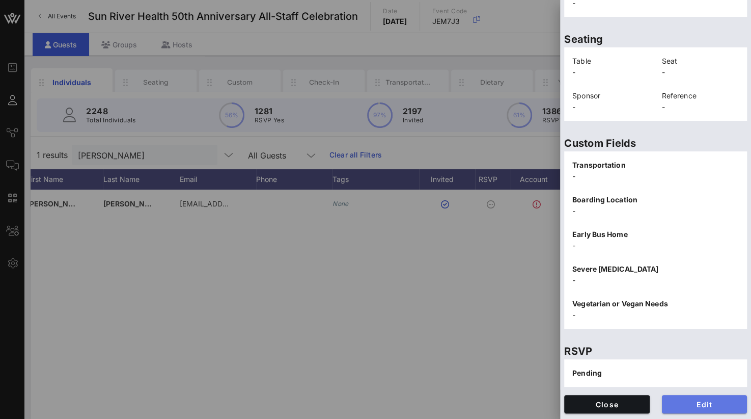
click at [689, 408] on button "Edit" at bounding box center [705, 404] width 86 height 18
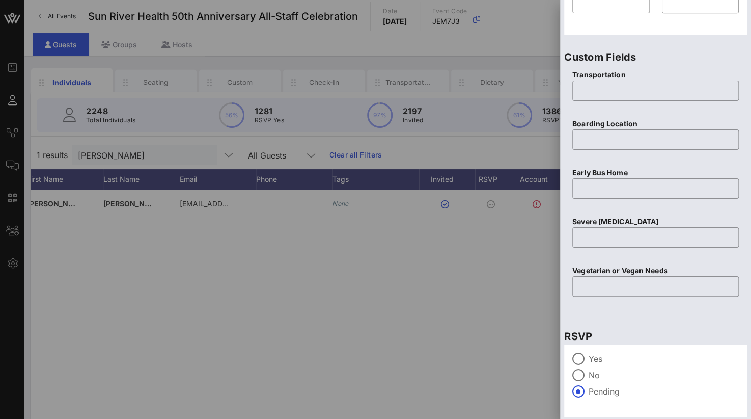
scroll to position [404, 0]
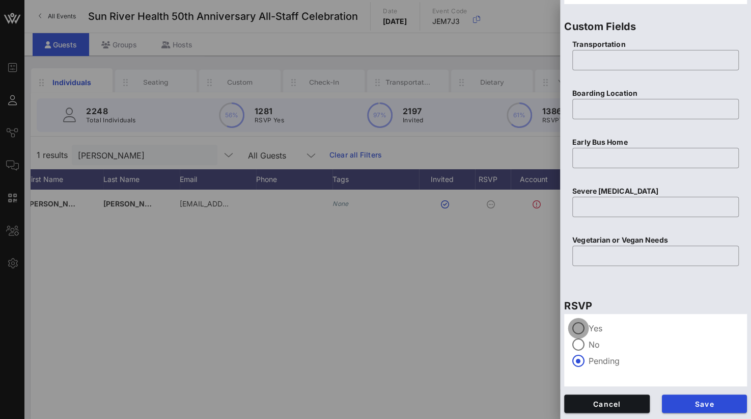
click at [582, 329] on div at bounding box center [578, 327] width 17 height 17
click at [670, 399] on span "Save" at bounding box center [704, 403] width 69 height 9
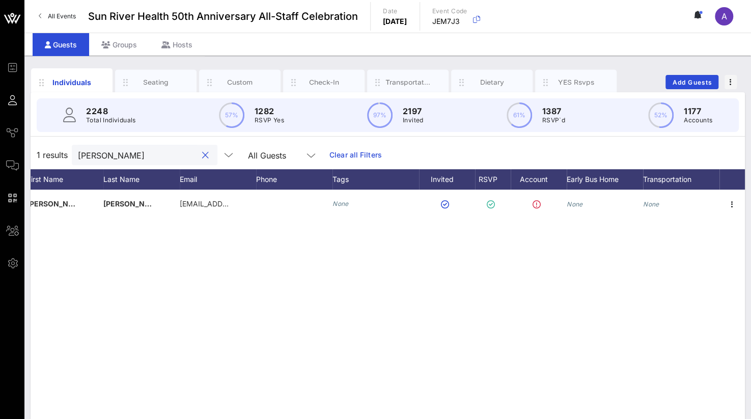
drag, startPoint x: 142, startPoint y: 152, endPoint x: 54, endPoint y: 149, distance: 87.1
click at [54, 149] on div "1 results [PERSON_NAME] per All Guests Clear all Filters" at bounding box center [388, 155] width 714 height 29
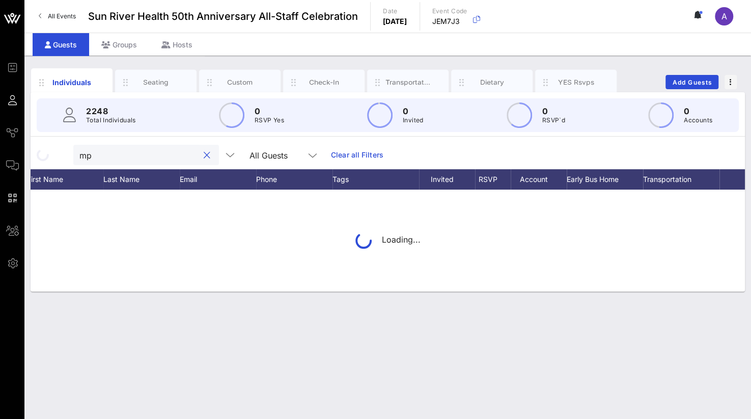
type input "m"
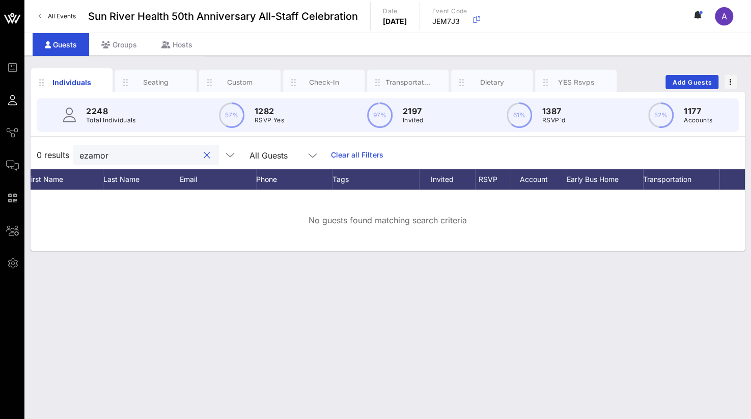
drag, startPoint x: 118, startPoint y: 156, endPoint x: 43, endPoint y: 154, distance: 75.4
click at [43, 154] on div "0 results ezamor All Guests Clear all Filters" at bounding box center [388, 155] width 714 height 29
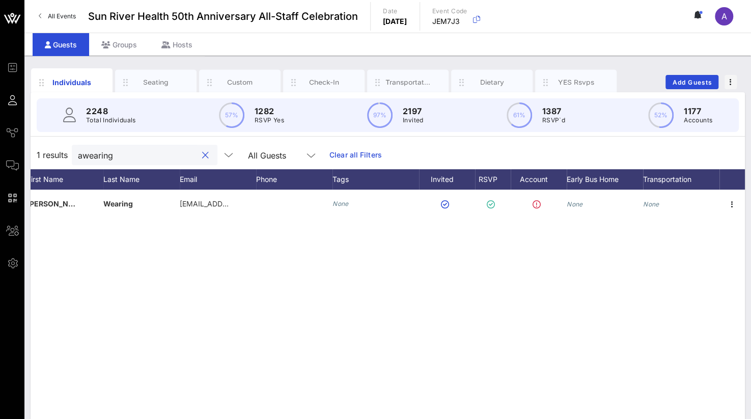
drag, startPoint x: 118, startPoint y: 156, endPoint x: 33, endPoint y: 153, distance: 85.6
click at [33, 153] on div "1 results awearing All Guests Clear all Filters" at bounding box center [388, 155] width 714 height 29
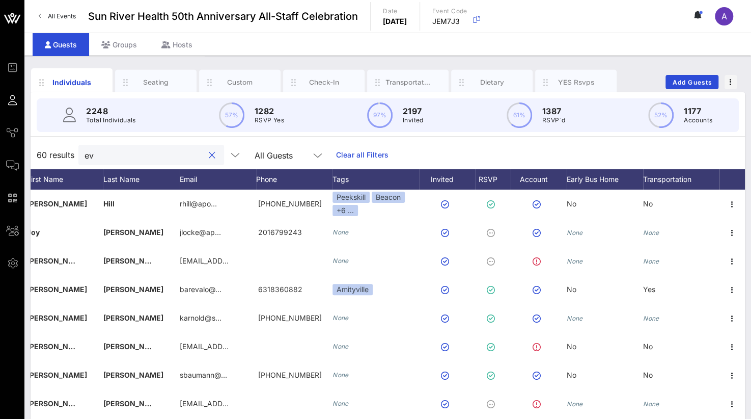
type input "e"
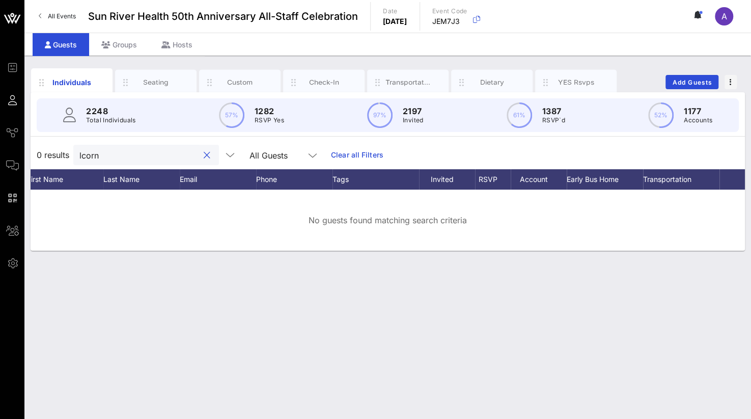
type input "lcorn"
click at [704, 80] on span "Add Guests" at bounding box center [692, 82] width 40 height 8
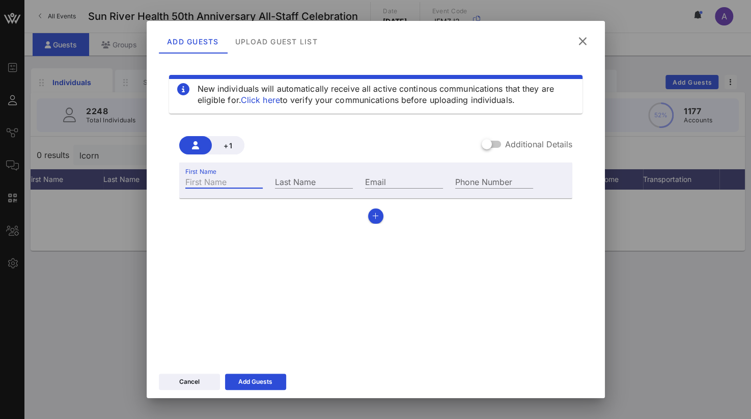
click at [198, 184] on input "First Name" at bounding box center [224, 181] width 78 height 13
type input "Mario"
type input "[PERSON_NAME]"
click at [378, 181] on input "Email" at bounding box center [404, 181] width 78 height 13
paste input "[EMAIL_ADDRESS][DOMAIN_NAME]"
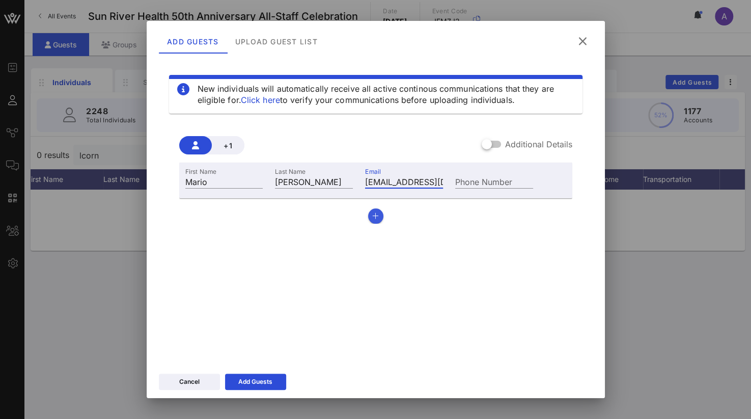
type input "[EMAIL_ADDRESS][DOMAIN_NAME]"
click at [370, 221] on button "button" at bounding box center [375, 215] width 15 height 15
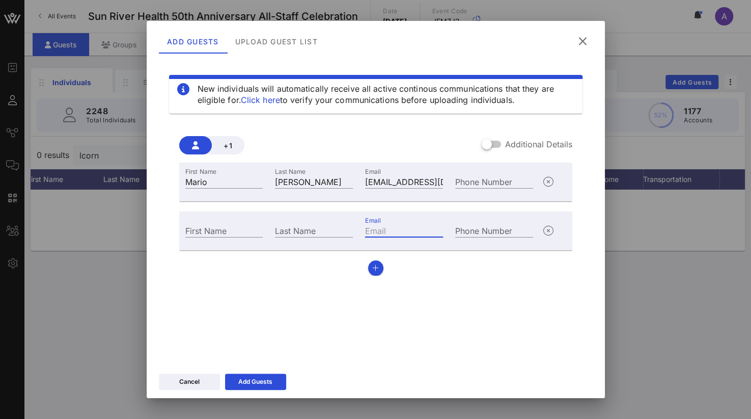
click at [391, 233] on input "Email" at bounding box center [404, 230] width 78 height 13
paste input "[EMAIL_ADDRESS][DOMAIN_NAME]"
type input "[EMAIL_ADDRESS][DOMAIN_NAME]"
click at [211, 231] on div "First Name" at bounding box center [224, 230] width 78 height 13
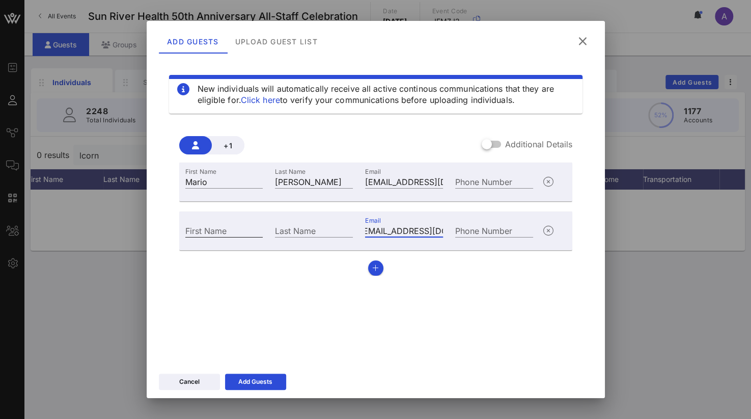
scroll to position [0, 0]
type input "[PERSON_NAME]"
type input "P"
type input "l"
type input "Plumey"
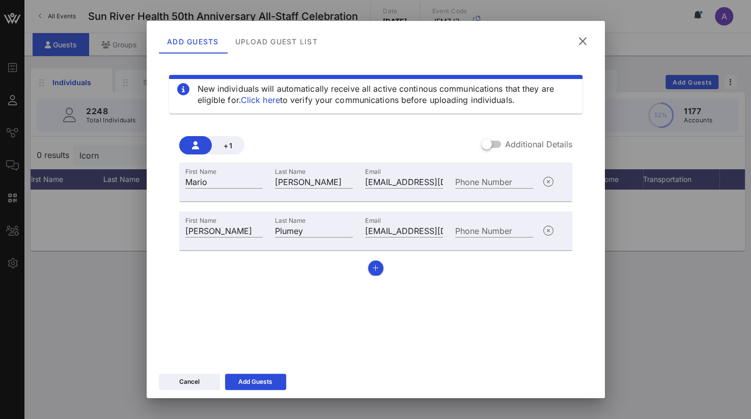
click at [358, 264] on div "First Name [PERSON_NAME] Last Name [PERSON_NAME] Email [EMAIL_ADDRESS][DOMAIN_N…" at bounding box center [375, 218] width 393 height 113
click at [380, 267] on div "First Name [PERSON_NAME] Last Name [PERSON_NAME] Email [EMAIL_ADDRESS][DOMAIN_N…" at bounding box center [375, 218] width 393 height 113
click at [374, 268] on icon "button" at bounding box center [375, 267] width 7 height 7
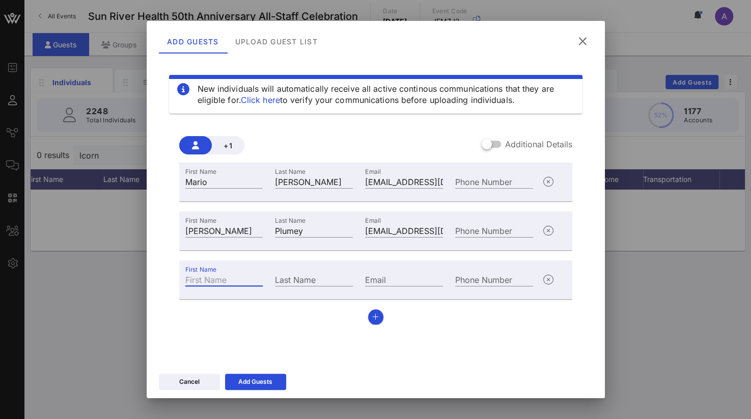
click at [204, 278] on div "First Name" at bounding box center [224, 278] width 78 height 13
type input "[PERSON_NAME]"
type input "e"
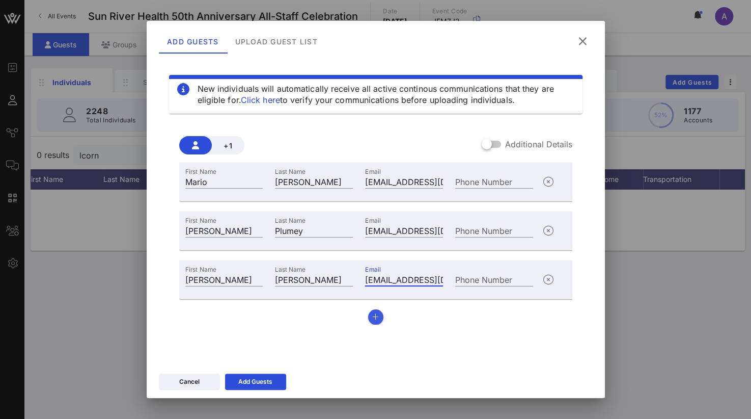
type input "[EMAIL_ADDRESS][DOMAIN_NAME]"
click at [374, 316] on icon "button" at bounding box center [375, 316] width 7 height 7
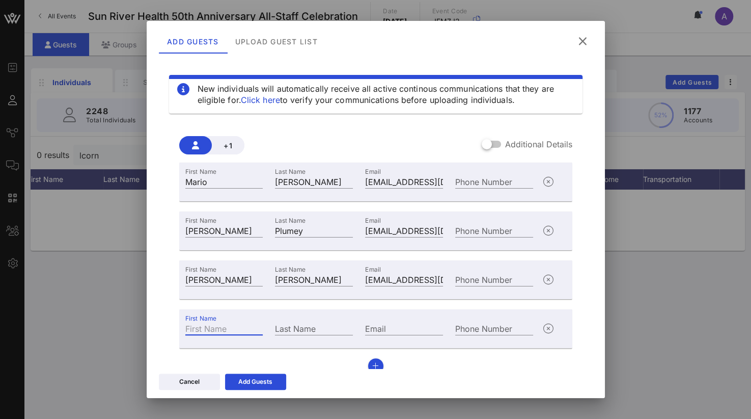
click at [189, 322] on div "First Name" at bounding box center [224, 327] width 78 height 13
type input "[PERSON_NAME]"
type input "C"
type input "[PERSON_NAME]"
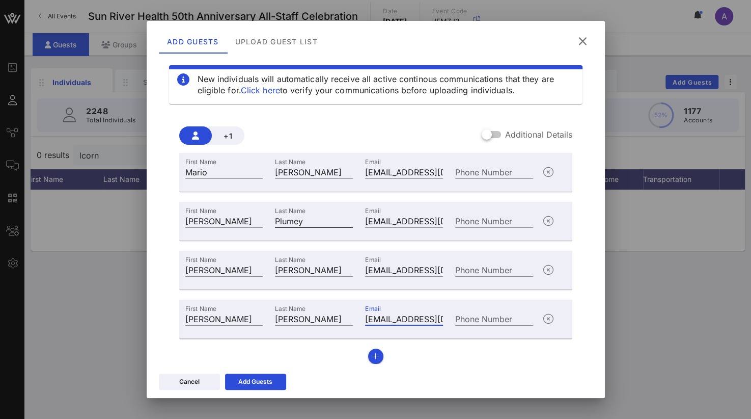
scroll to position [13, 0]
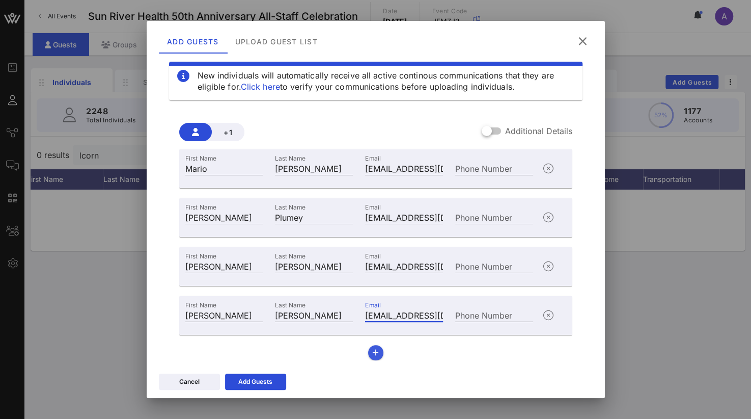
type input "[EMAIL_ADDRESS][DOMAIN_NAME]"
click at [368, 354] on button "button" at bounding box center [375, 352] width 15 height 15
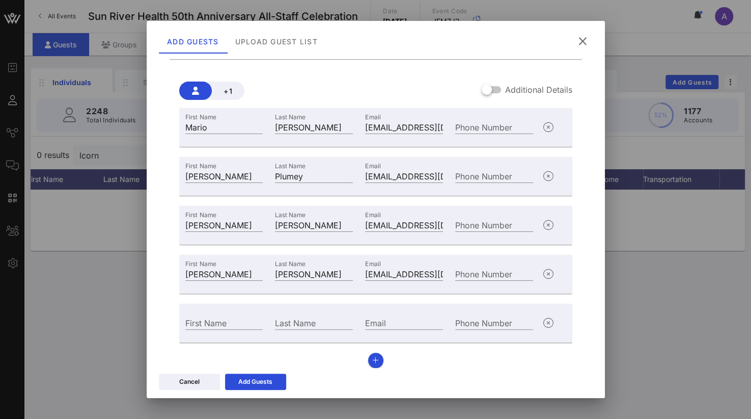
scroll to position [62, 0]
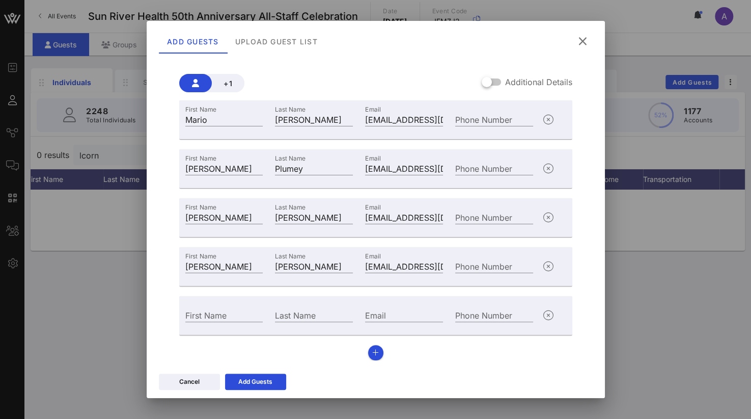
click at [182, 312] on div "First Name" at bounding box center [224, 313] width 90 height 27
click at [191, 312] on div "First Name" at bounding box center [224, 314] width 78 height 13
type input "[PERSON_NAME]"
type input "[EMAIL_ADDRESS][DOMAIN_NAME]"
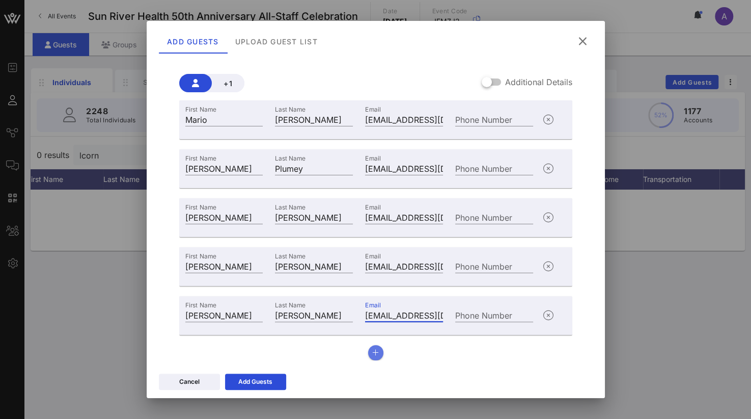
click at [374, 353] on icon "button" at bounding box center [375, 352] width 7 height 7
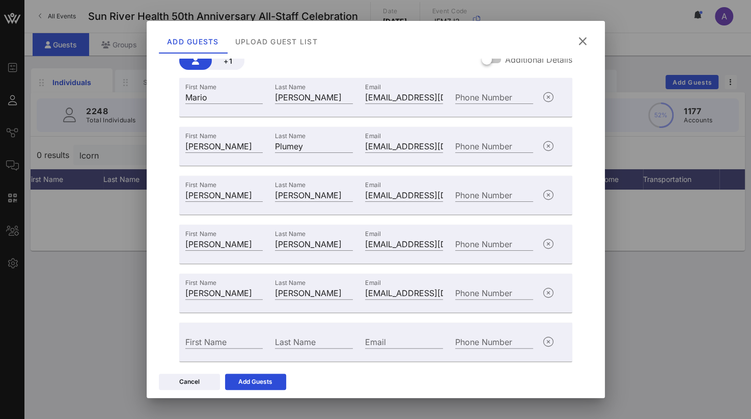
scroll to position [111, 0]
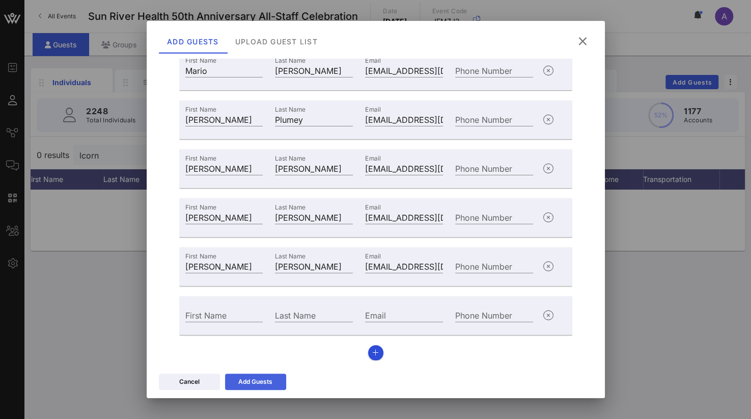
click at [254, 378] on icon at bounding box center [255, 381] width 7 height 6
click at [258, 380] on icon at bounding box center [255, 381] width 9 height 9
click at [542, 315] on icon "button" at bounding box center [548, 315] width 12 height 12
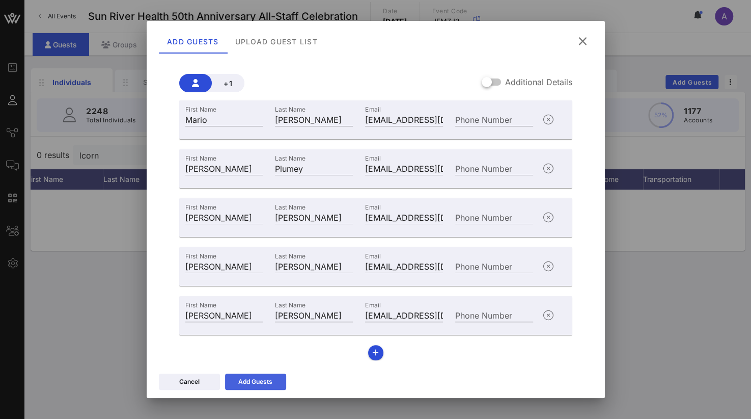
click at [254, 380] on icon at bounding box center [256, 381] width 8 height 7
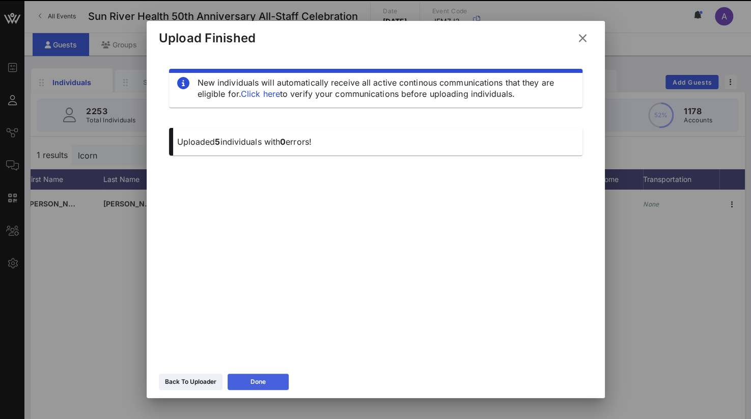
scroll to position [0, 0]
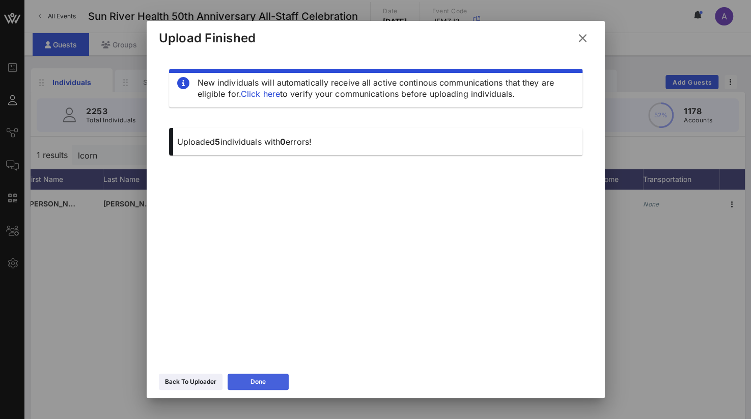
click at [265, 377] on div "Done" at bounding box center [258, 381] width 15 height 10
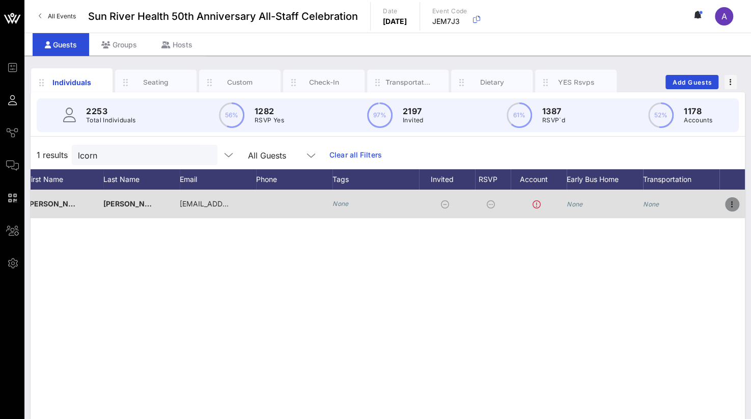
click at [727, 203] on icon "button" at bounding box center [732, 204] width 12 height 12
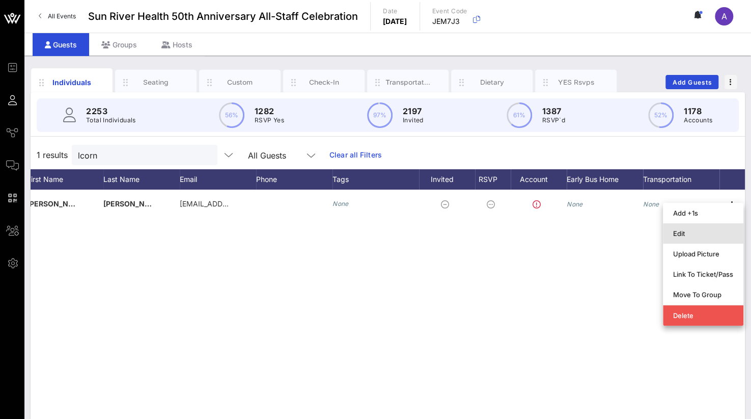
click at [687, 235] on div "Edit" at bounding box center [703, 233] width 60 height 8
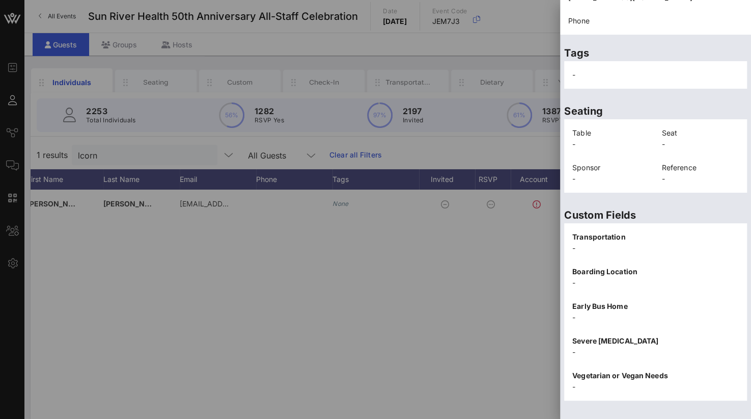
scroll to position [212, 0]
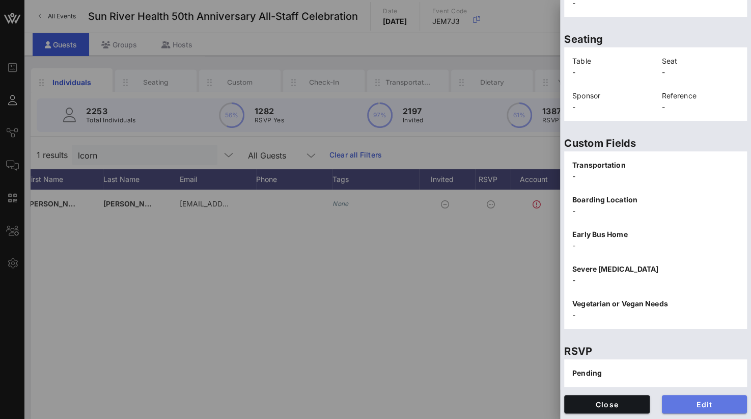
click at [677, 400] on span "Edit" at bounding box center [704, 404] width 69 height 9
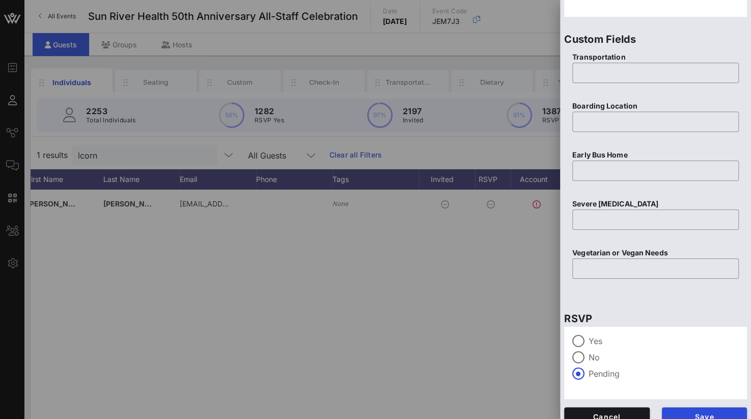
scroll to position [404, 0]
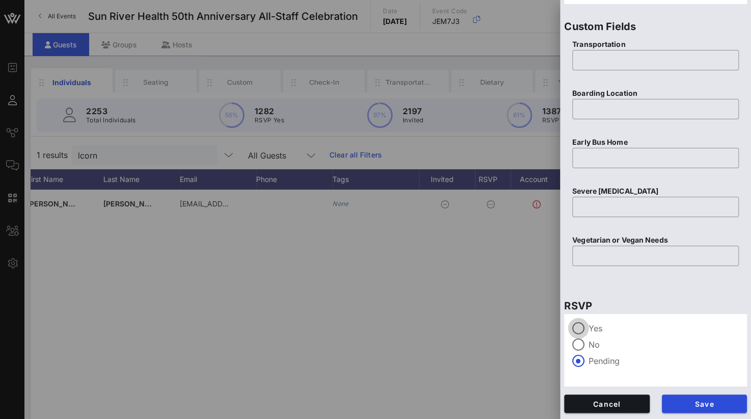
click at [585, 330] on div at bounding box center [578, 327] width 17 height 17
click at [675, 402] on span "Save" at bounding box center [704, 403] width 69 height 9
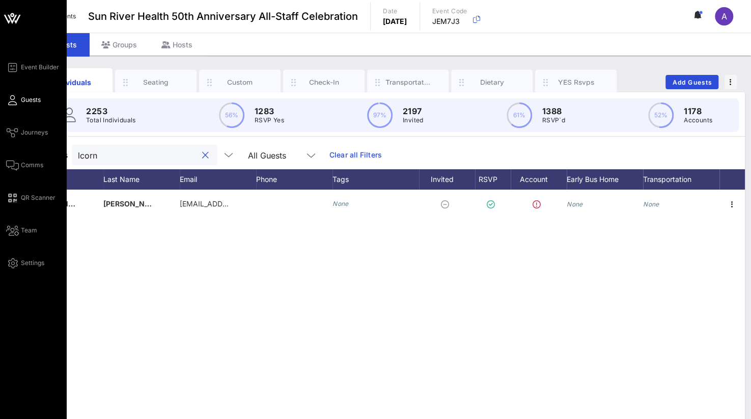
drag, startPoint x: 112, startPoint y: 158, endPoint x: 19, endPoint y: 153, distance: 93.3
click at [19, 153] on div "Event Builder Guests Journeys Comms QR Scanner Team Settings Sun River Health 5…" at bounding box center [375, 252] width 751 height 505
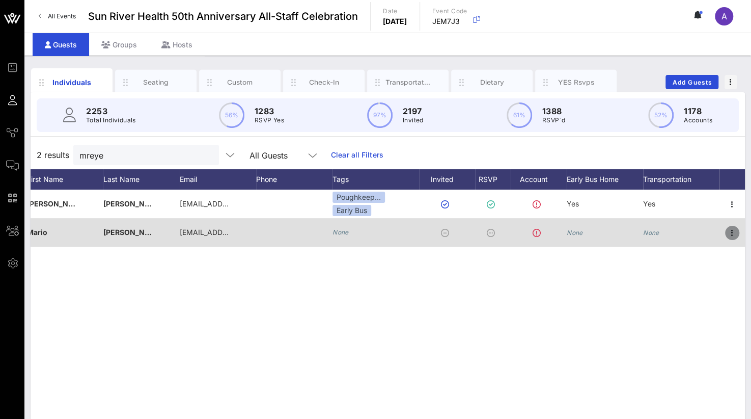
click at [732, 229] on icon "button" at bounding box center [732, 233] width 12 height 12
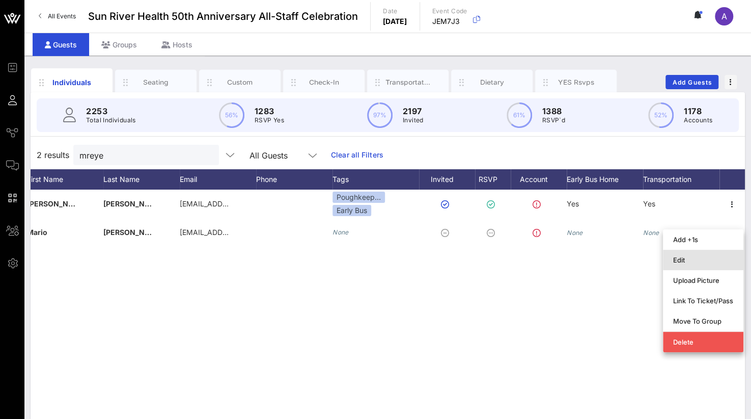
click at [685, 253] on div "Edit" at bounding box center [703, 260] width 60 height 16
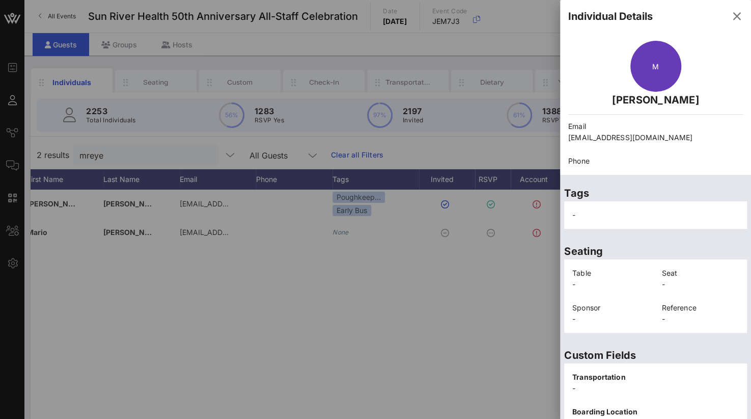
scroll to position [212, 0]
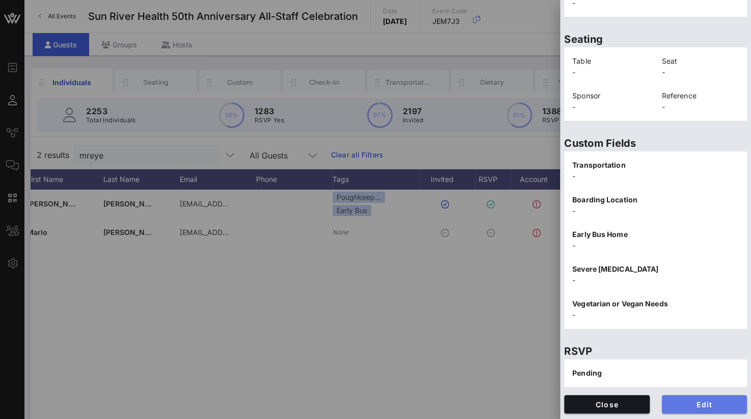
click at [691, 403] on span "Edit" at bounding box center [704, 404] width 69 height 9
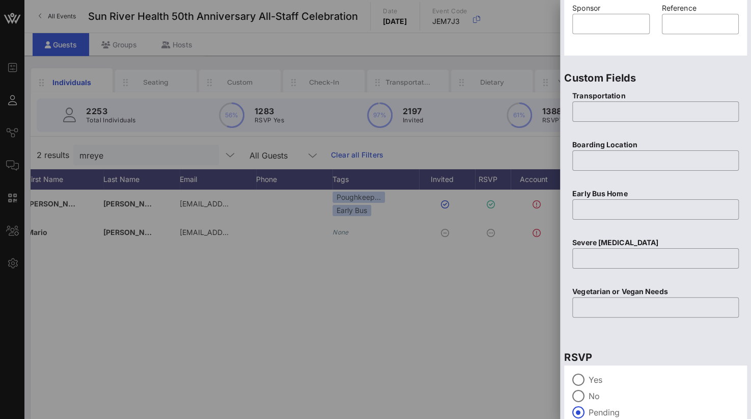
scroll to position [404, 0]
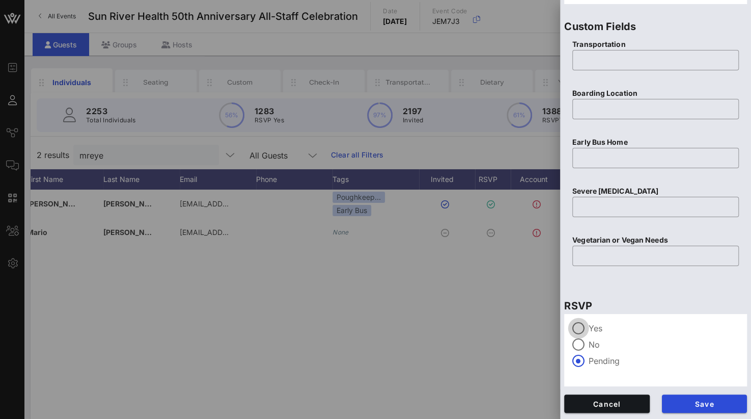
click at [576, 323] on div at bounding box center [578, 327] width 17 height 17
click at [688, 401] on span "Save" at bounding box center [704, 403] width 69 height 9
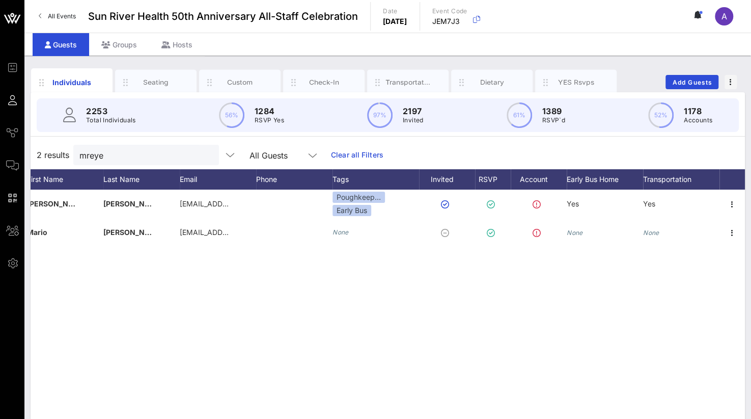
drag, startPoint x: 119, startPoint y: 156, endPoint x: -4, endPoint y: 149, distance: 123.0
click at [0, 149] on html "Event Builder Guests Journeys Comms QR Scanner Team Settings Sun River Health 5…" at bounding box center [375, 209] width 751 height 419
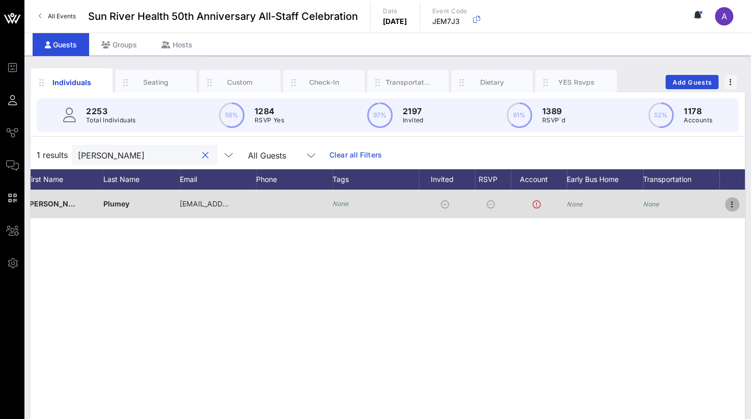
click at [731, 201] on icon "button" at bounding box center [732, 204] width 12 height 12
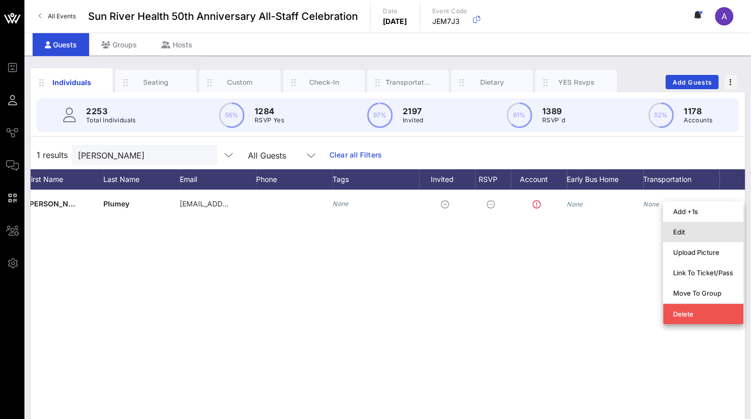
click at [682, 235] on div "Edit" at bounding box center [703, 232] width 60 height 8
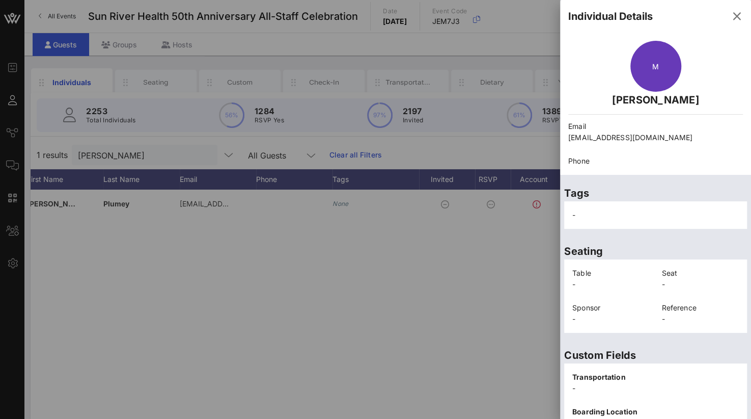
scroll to position [212, 0]
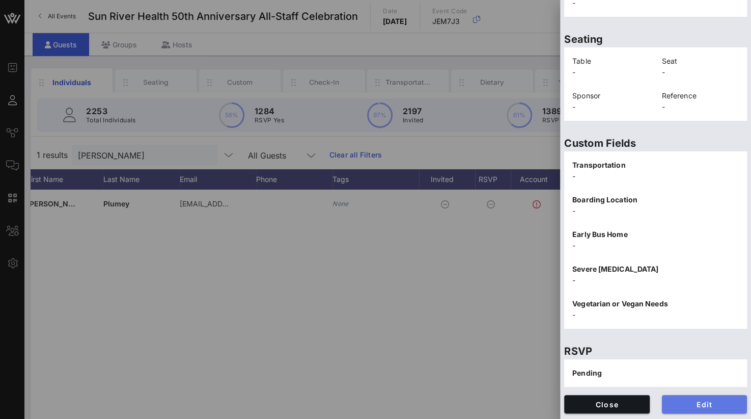
click at [688, 401] on span "Edit" at bounding box center [704, 404] width 69 height 9
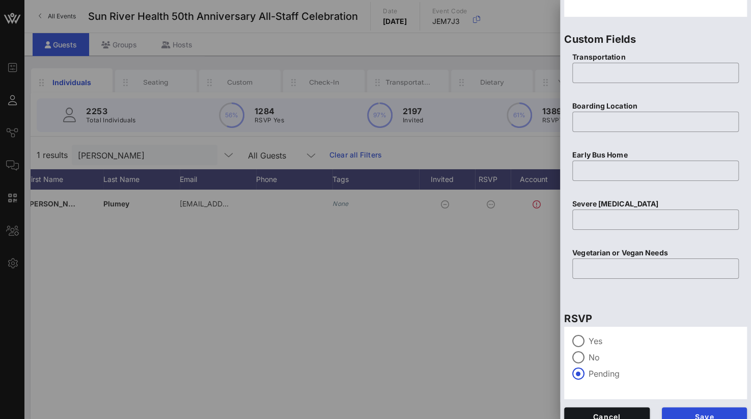
scroll to position [404, 0]
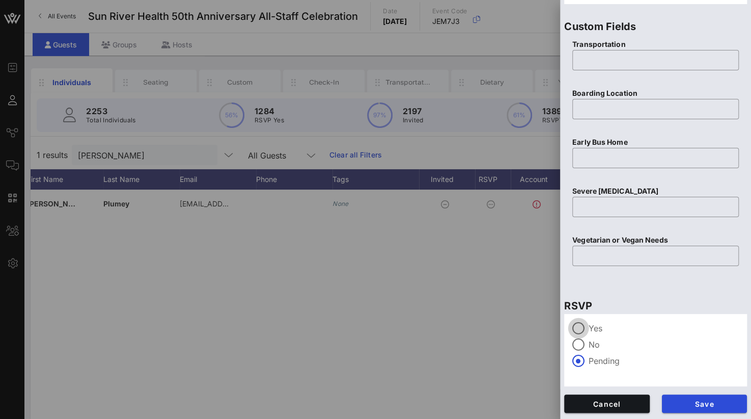
click at [582, 327] on div at bounding box center [578, 327] width 17 height 17
click at [682, 402] on span "Save" at bounding box center [704, 403] width 69 height 9
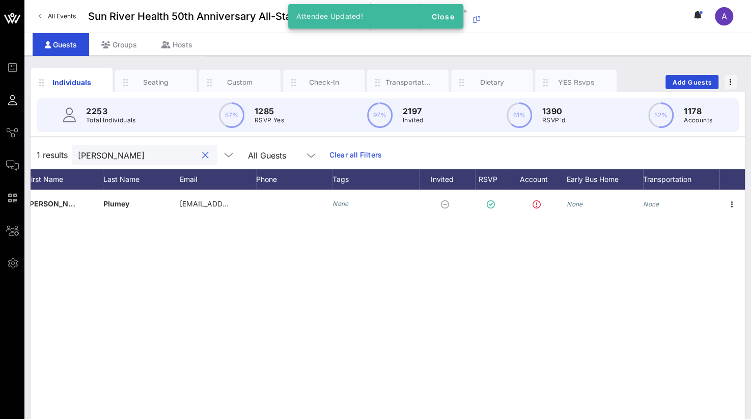
drag, startPoint x: 118, startPoint y: 155, endPoint x: -2, endPoint y: 156, distance: 120.2
click at [0, 156] on html "Event Builder Guests Journeys Comms QR Scanner Team Settings Sun River Health 5…" at bounding box center [375, 209] width 751 height 419
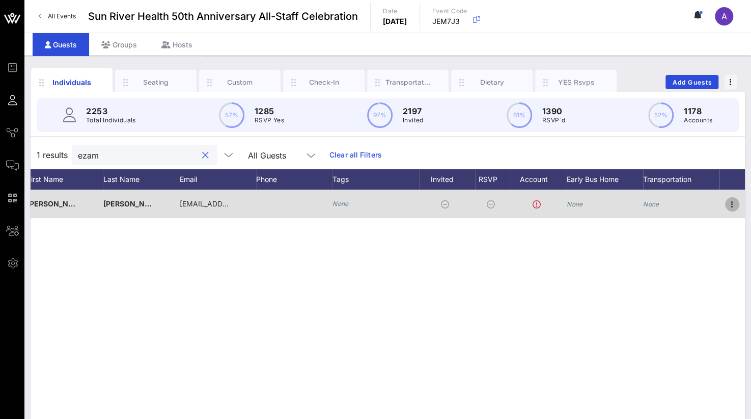
click at [734, 200] on icon "button" at bounding box center [732, 204] width 12 height 12
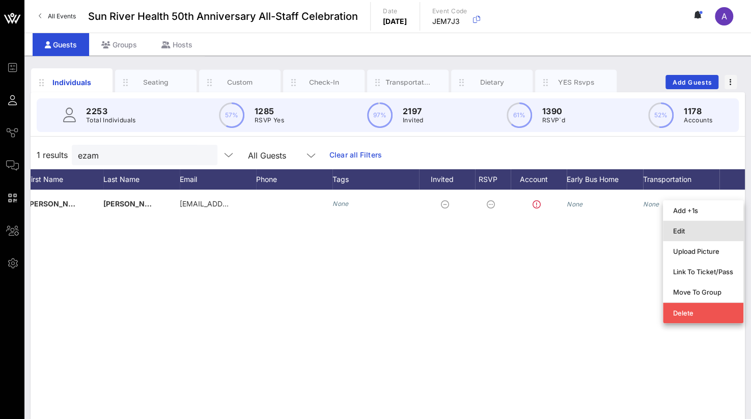
click at [686, 231] on div "Edit" at bounding box center [703, 231] width 60 height 8
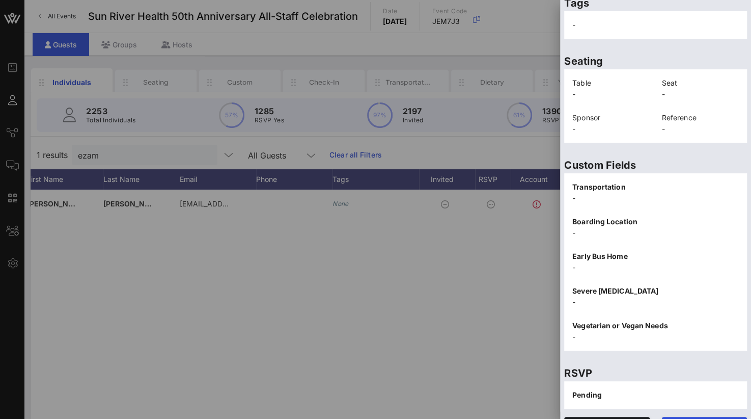
scroll to position [212, 0]
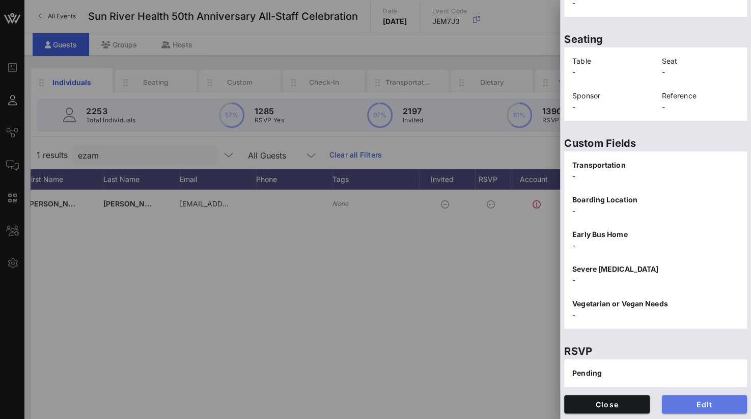
click at [715, 400] on span "Edit" at bounding box center [704, 404] width 69 height 9
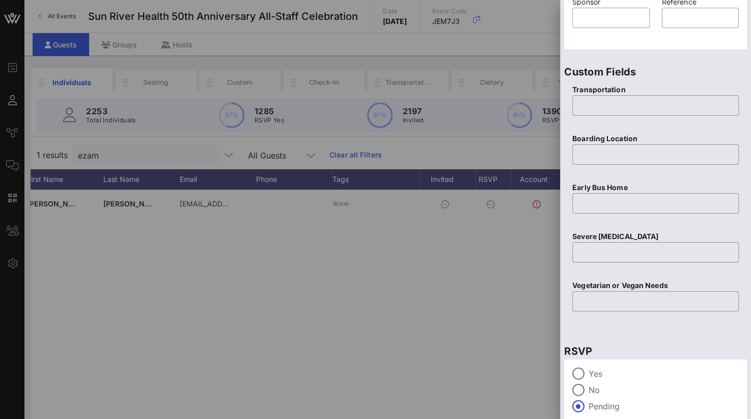
scroll to position [404, 0]
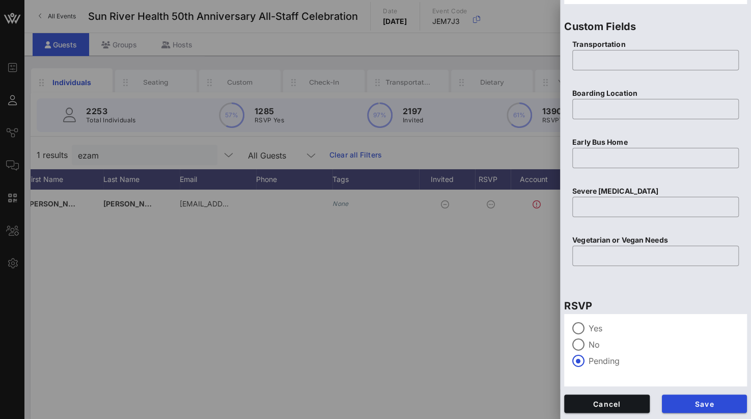
click at [594, 329] on label "Yes" at bounding box center [664, 328] width 150 height 10
click at [711, 403] on span "Save" at bounding box center [704, 403] width 69 height 9
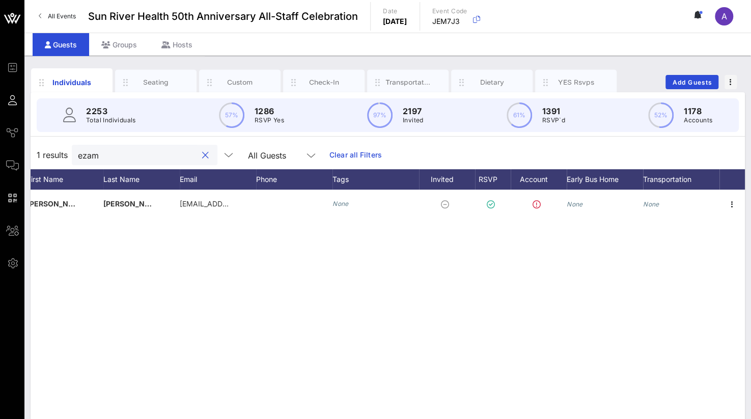
drag, startPoint x: 115, startPoint y: 155, endPoint x: 62, endPoint y: 152, distance: 53.1
click at [62, 152] on div "1 results ezam All Guests Clear all Filters" at bounding box center [388, 155] width 714 height 29
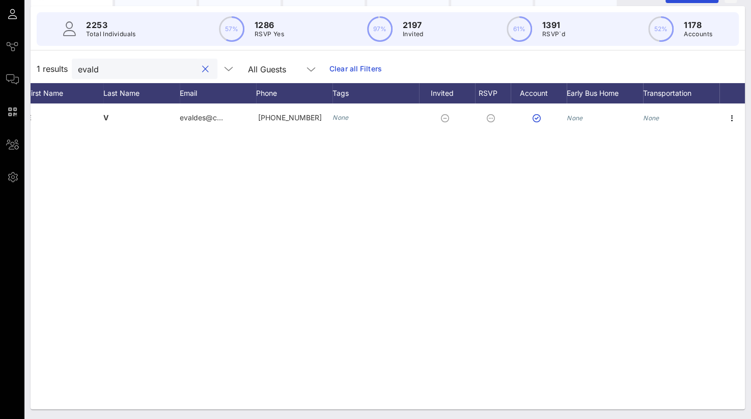
scroll to position [0, 0]
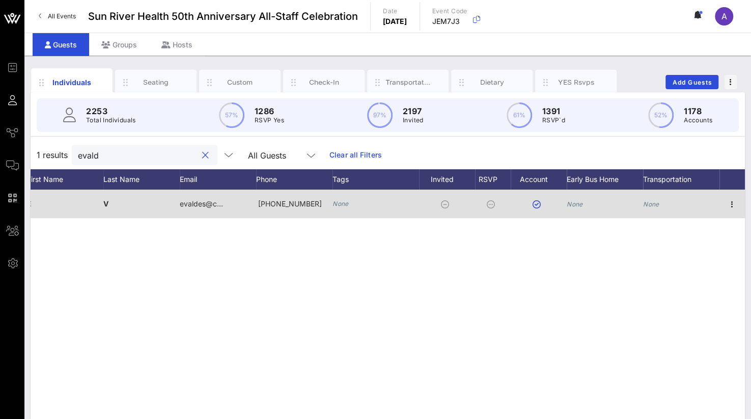
click at [87, 212] on div "E" at bounding box center [65, 203] width 76 height 29
click at [732, 206] on icon "button" at bounding box center [732, 204] width 12 height 12
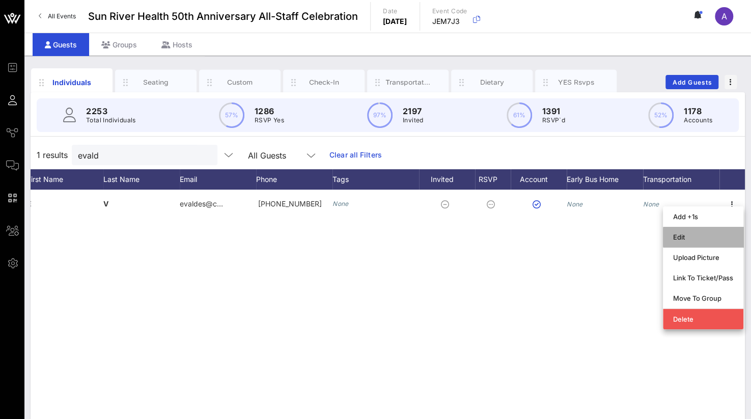
click at [695, 231] on div "Edit" at bounding box center [703, 237] width 60 height 16
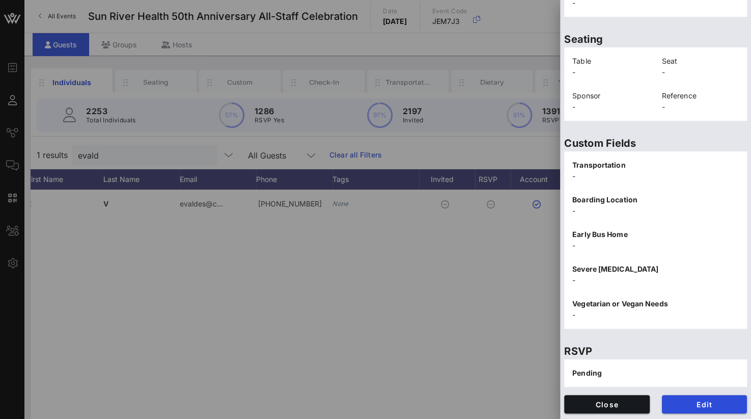
scroll to position [223, 0]
click at [698, 405] on span "Edit" at bounding box center [704, 404] width 69 height 9
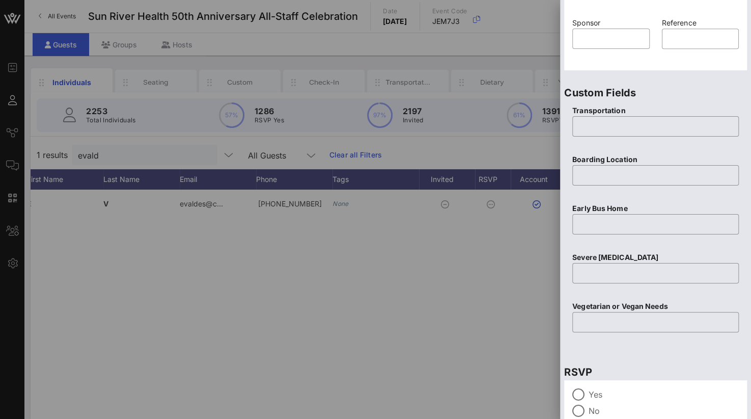
scroll to position [404, 0]
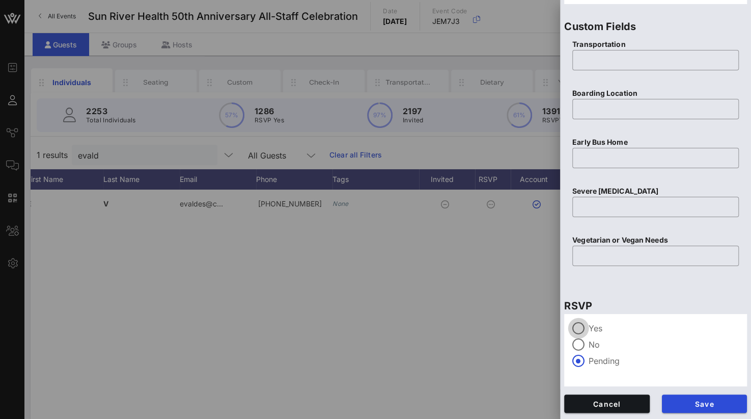
click at [584, 326] on div at bounding box center [578, 327] width 17 height 17
click at [702, 400] on span "Save" at bounding box center [704, 403] width 69 height 9
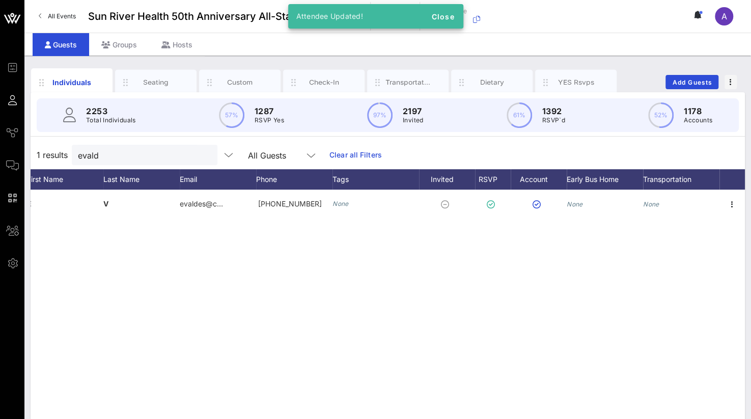
click at [441, 291] on div "E E V evaldes@c… [PHONE_NUMBER] None None None" at bounding box center [388, 342] width 714 height 306
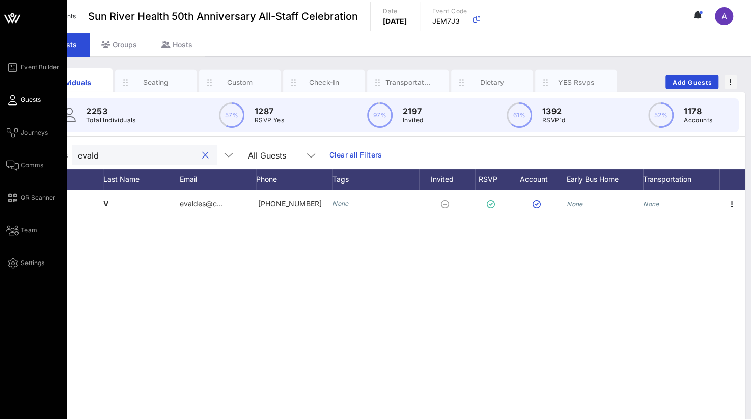
drag, startPoint x: 171, startPoint y: 160, endPoint x: 16, endPoint y: 150, distance: 155.6
click at [16, 150] on div "Event Builder Guests Journeys Comms QR Scanner Team Settings Sun River Health 5…" at bounding box center [375, 252] width 751 height 505
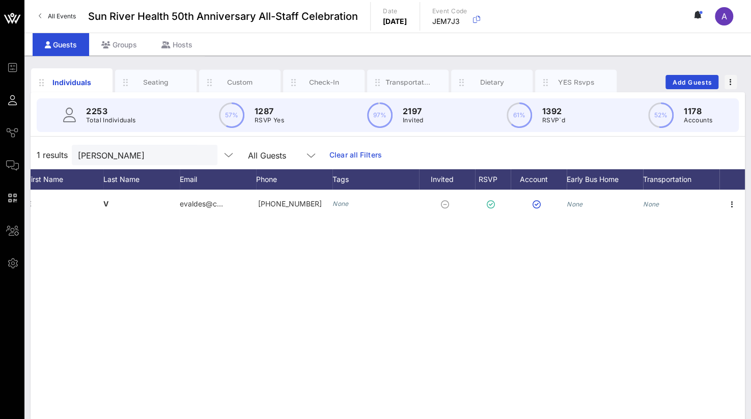
click at [516, 361] on div "E E V evaldes@c… [PHONE_NUMBER] None None None" at bounding box center [388, 342] width 714 height 306
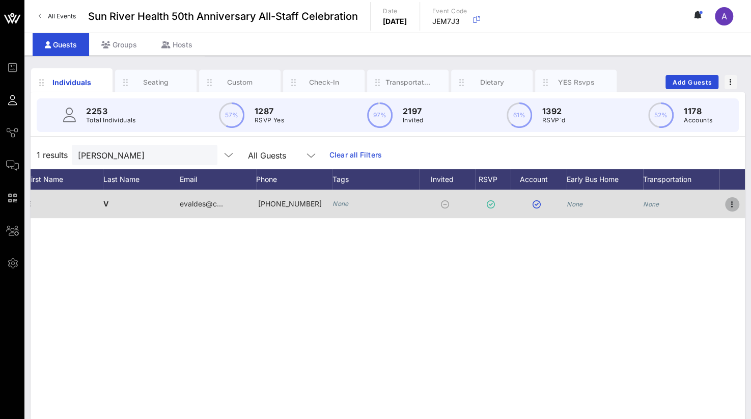
click at [734, 202] on icon "button" at bounding box center [732, 204] width 12 height 12
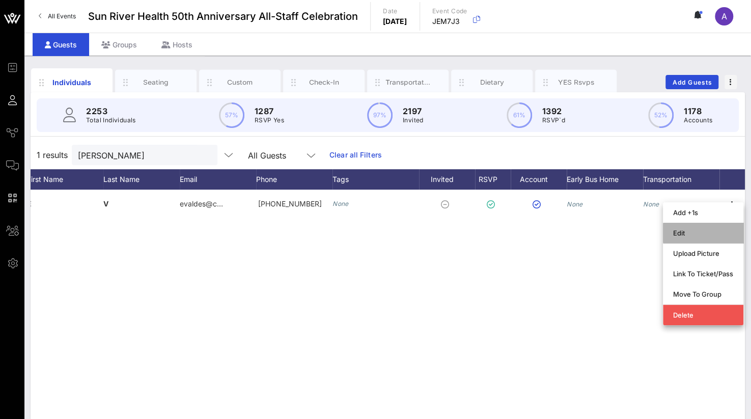
click at [703, 233] on div "Edit" at bounding box center [703, 233] width 60 height 8
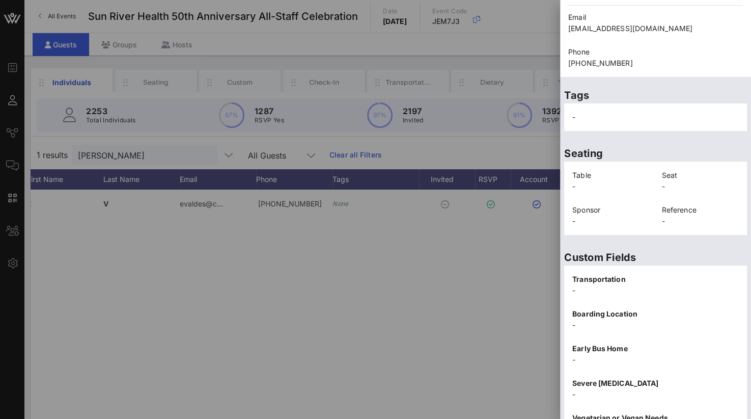
scroll to position [223, 0]
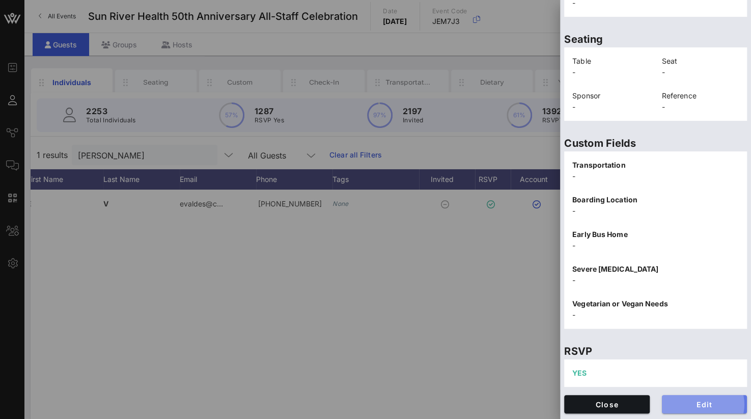
click at [685, 400] on span "Edit" at bounding box center [704, 404] width 69 height 9
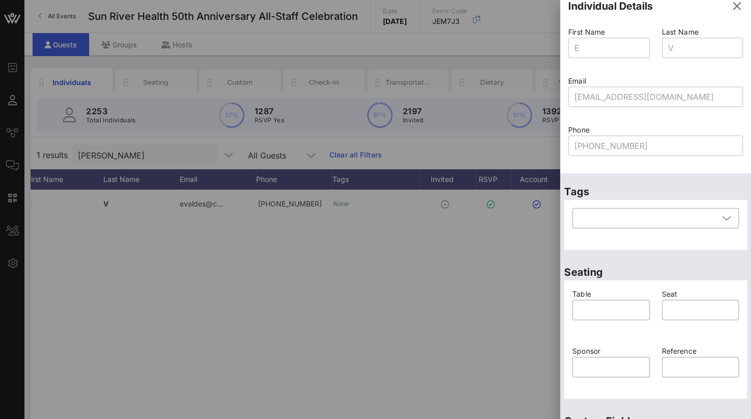
scroll to position [0, 0]
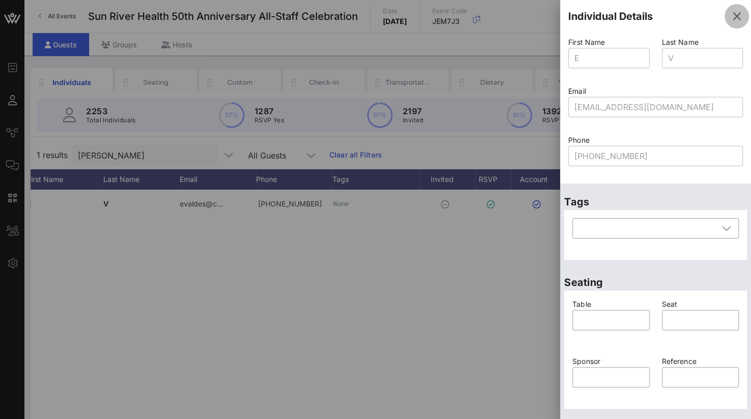
click at [731, 18] on icon "button" at bounding box center [737, 16] width 12 height 12
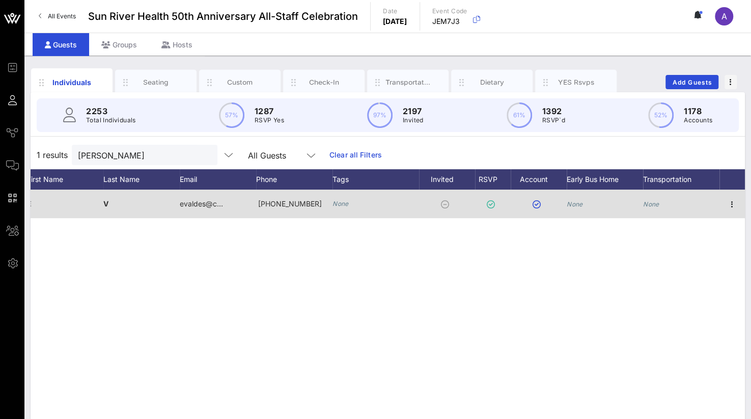
click at [116, 201] on div "V" at bounding box center [141, 203] width 76 height 29
click at [108, 203] on span "V" at bounding box center [105, 203] width 5 height 9
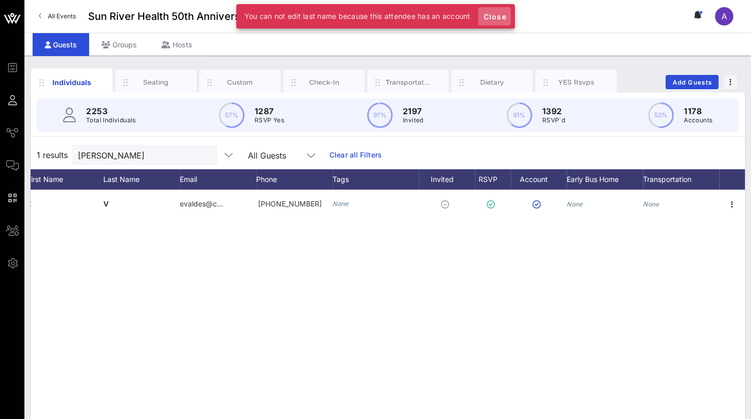
click at [504, 16] on span "Close" at bounding box center [494, 16] width 24 height 9
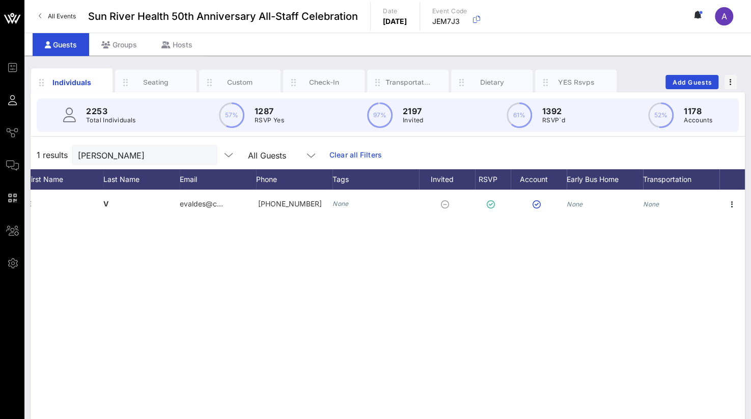
drag, startPoint x: 122, startPoint y: 145, endPoint x: 49, endPoint y: 152, distance: 73.2
click at [49, 152] on div "1 results [PERSON_NAME] All Guests Clear all Filters" at bounding box center [388, 155] width 714 height 29
drag, startPoint x: 124, startPoint y: 155, endPoint x: 27, endPoint y: 152, distance: 97.3
click at [27, 152] on div "Individuals Seating Custom Check-In Transportation Dietary YES Rsvps Add Guests…" at bounding box center [387, 281] width 727 height 450
type input "[PERSON_NAME]"
